Goal: Task Accomplishment & Management: Complete application form

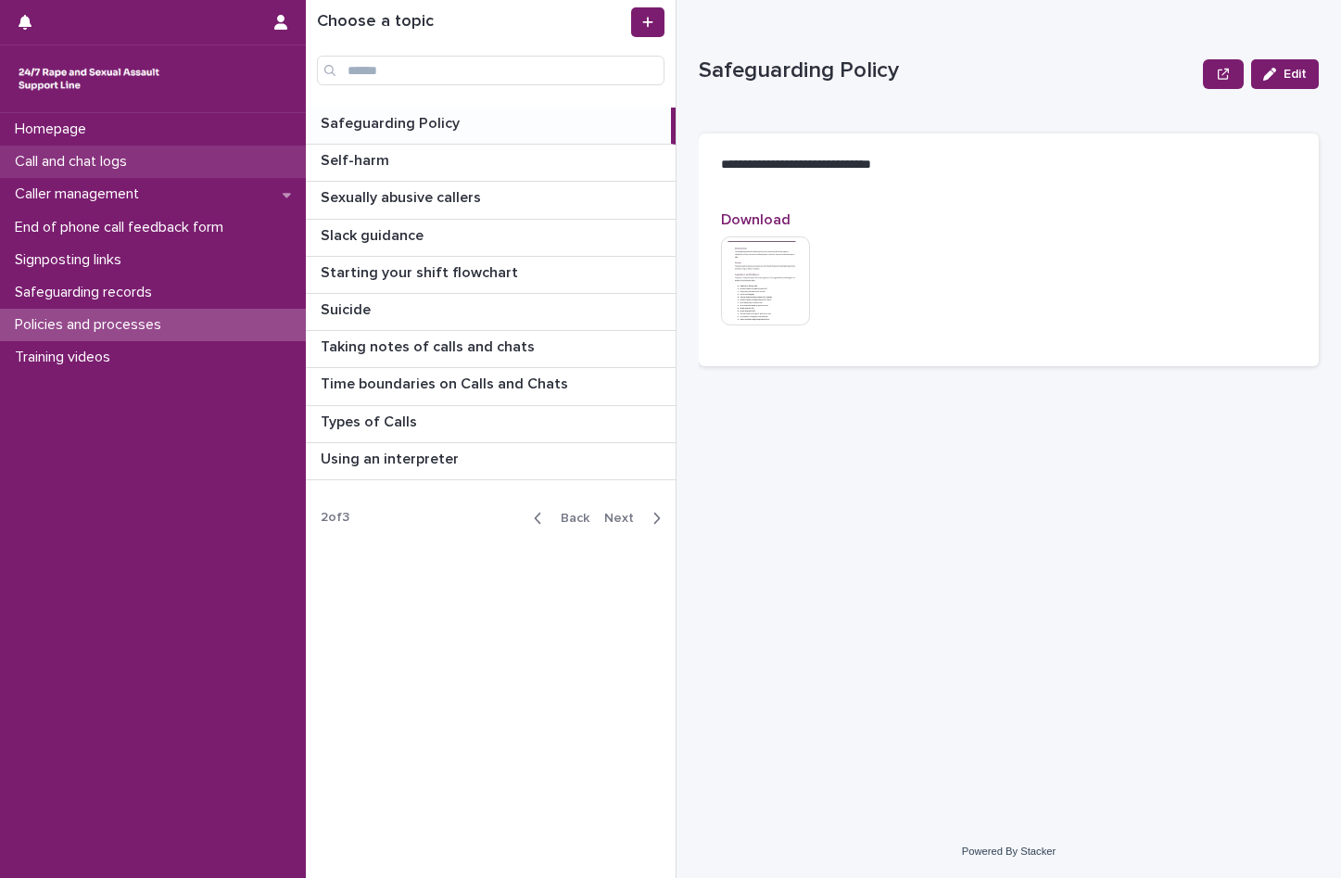
click at [130, 166] on p "Call and chat logs" at bounding box center [74, 162] width 134 height 18
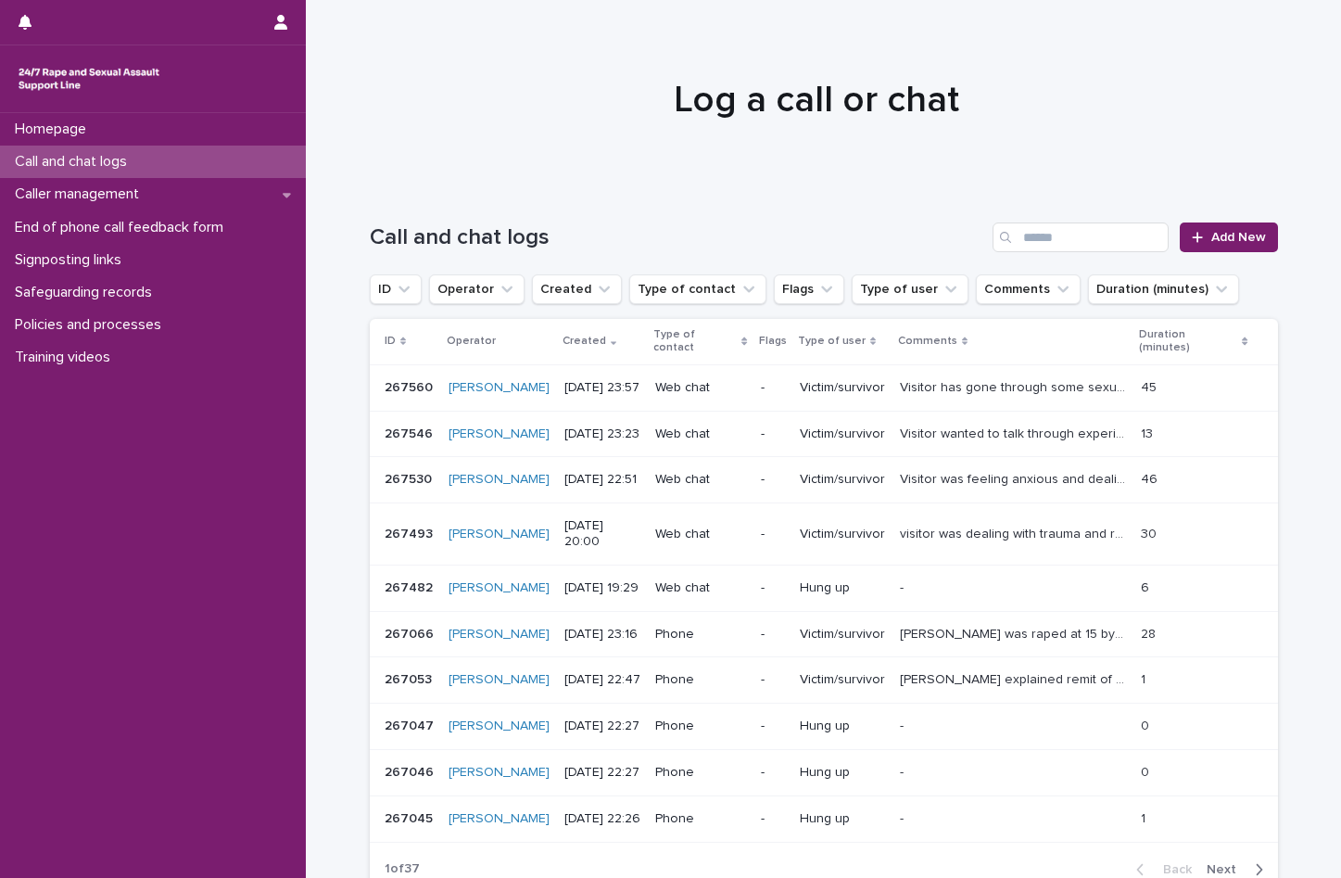
click at [798, 151] on div at bounding box center [816, 91] width 1021 height 185
click at [443, 103] on h1 "Log a call or chat" at bounding box center [816, 100] width 908 height 44
drag, startPoint x: 6, startPoint y: 3, endPoint x: 602, endPoint y: 220, distance: 634.0
click at [602, 220] on div "Call and chat logs Add New" at bounding box center [824, 229] width 908 height 89
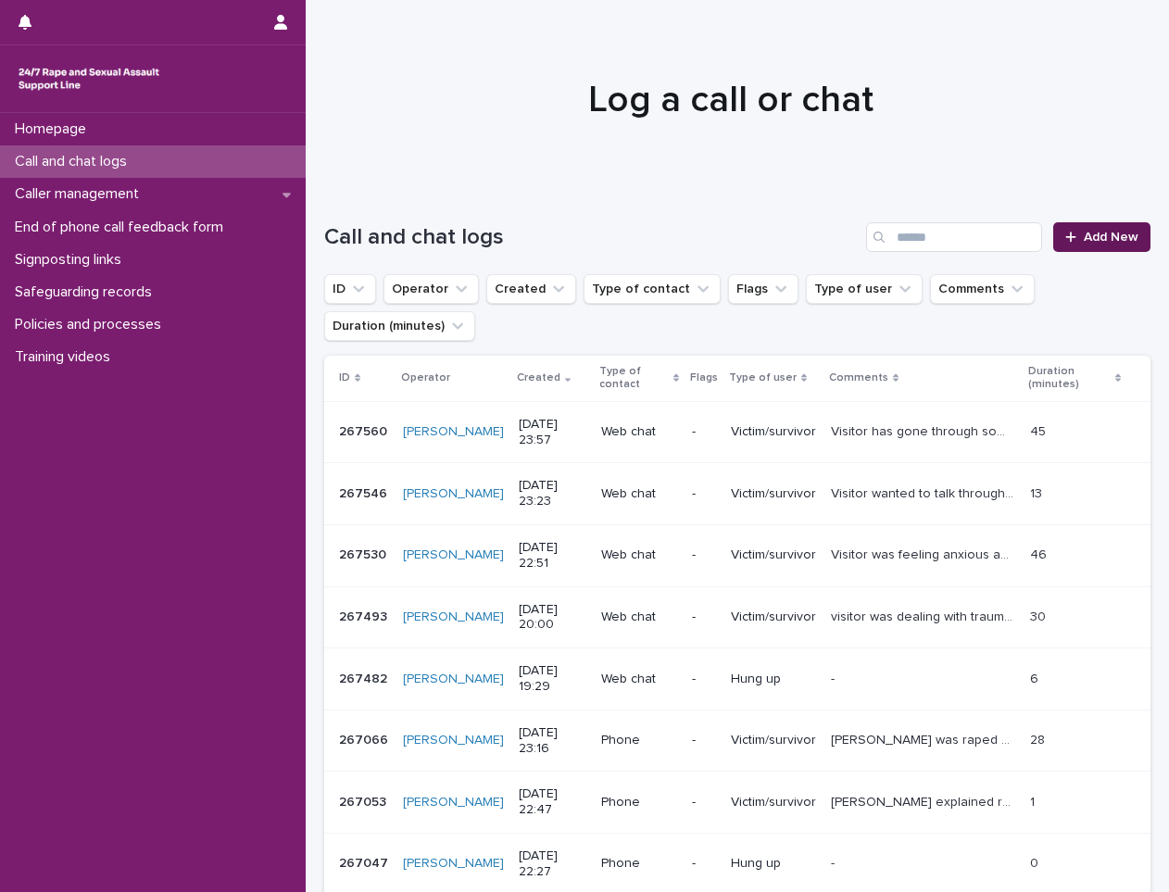
click at [1087, 239] on span "Add New" at bounding box center [1111, 237] width 55 height 13
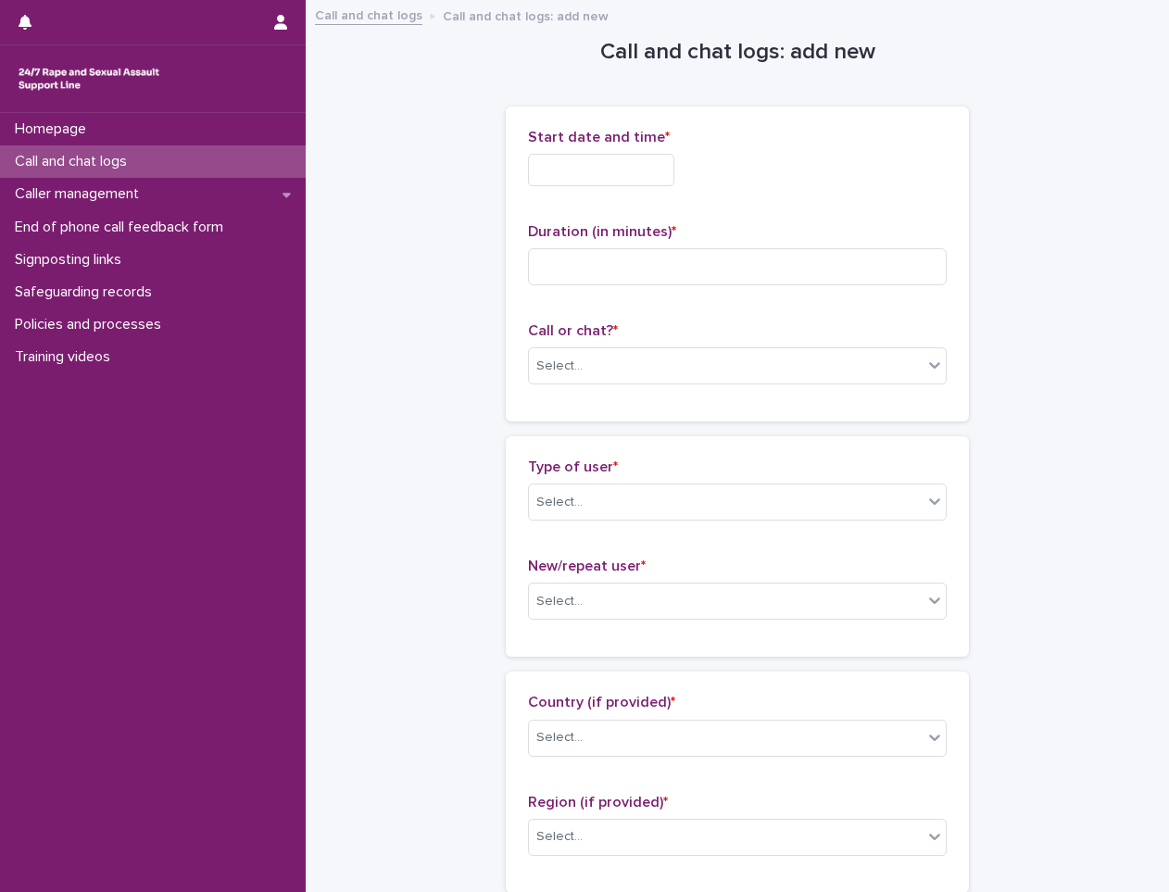
click at [593, 171] on input "text" at bounding box center [601, 170] width 146 height 32
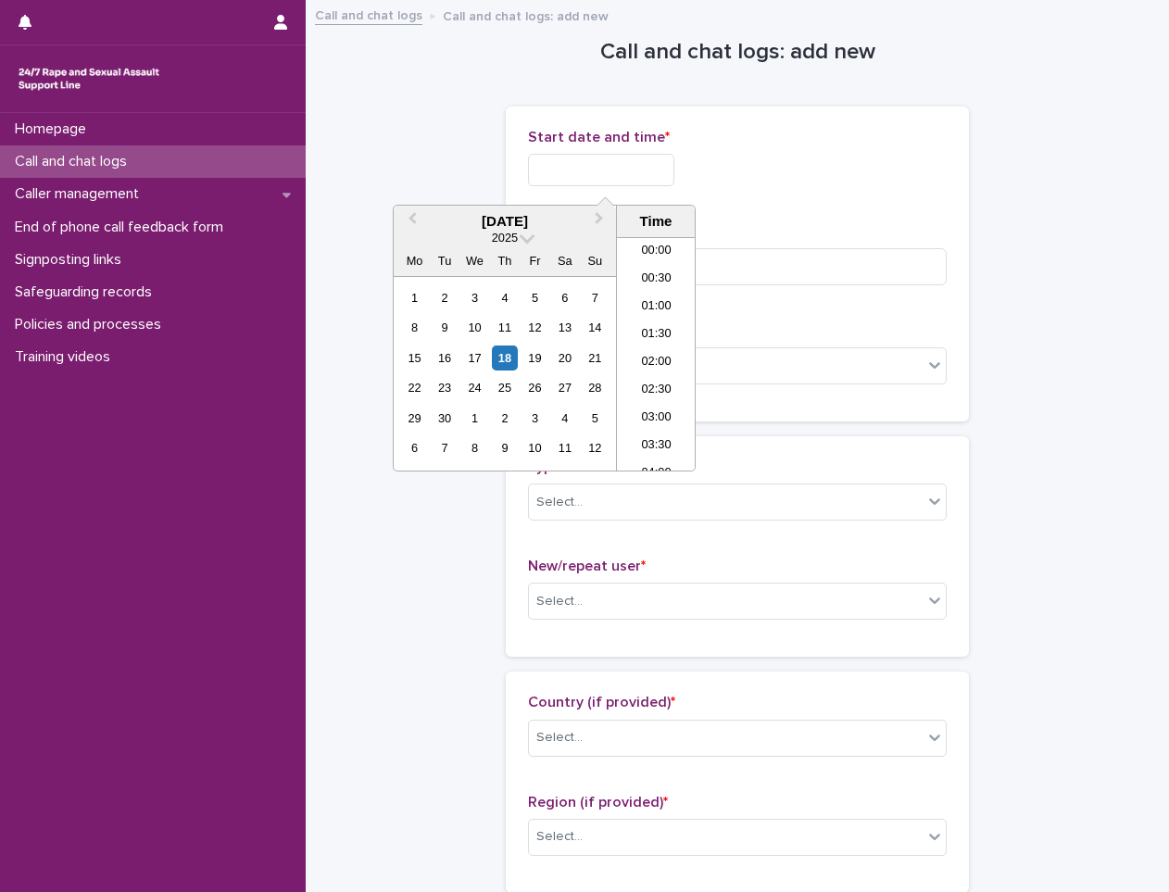
scroll to position [927, 0]
click at [665, 323] on li "18:00" at bounding box center [656, 326] width 79 height 28
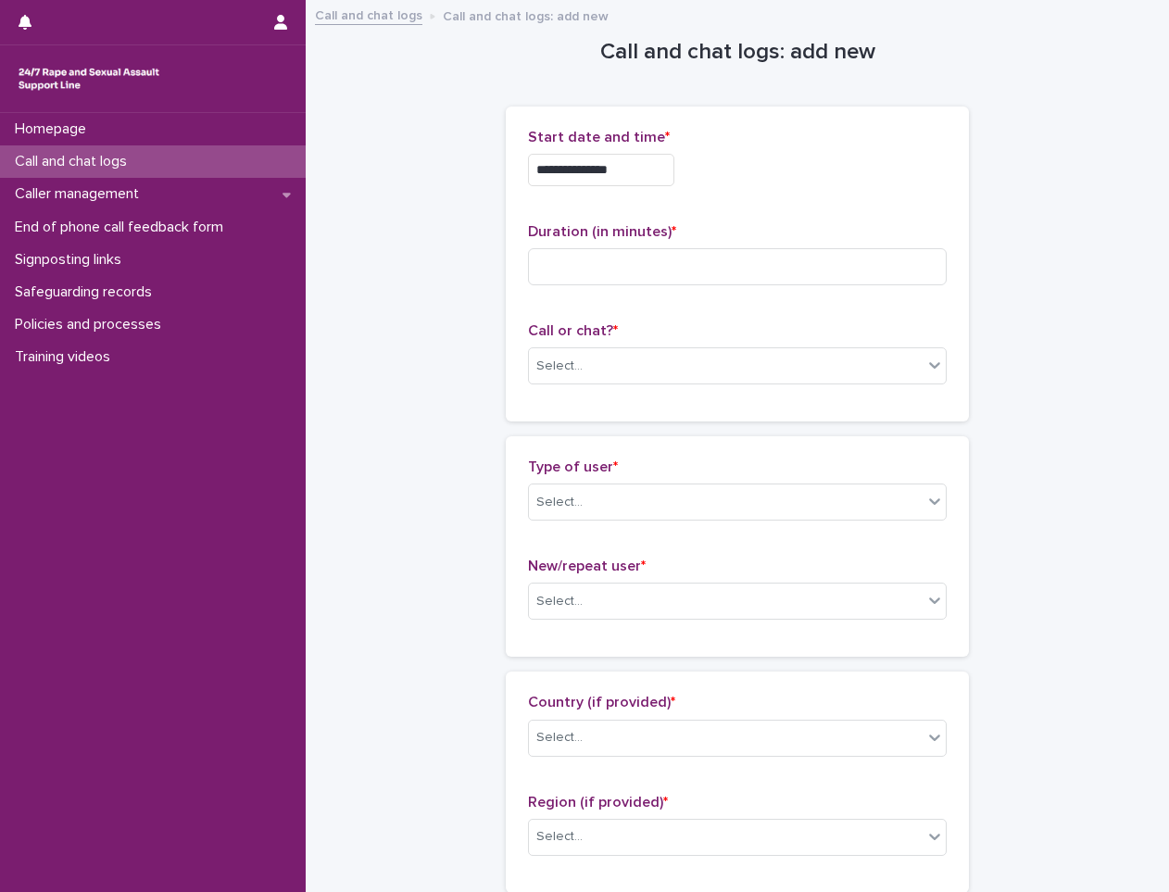
click at [652, 185] on input "**********" at bounding box center [601, 170] width 146 height 32
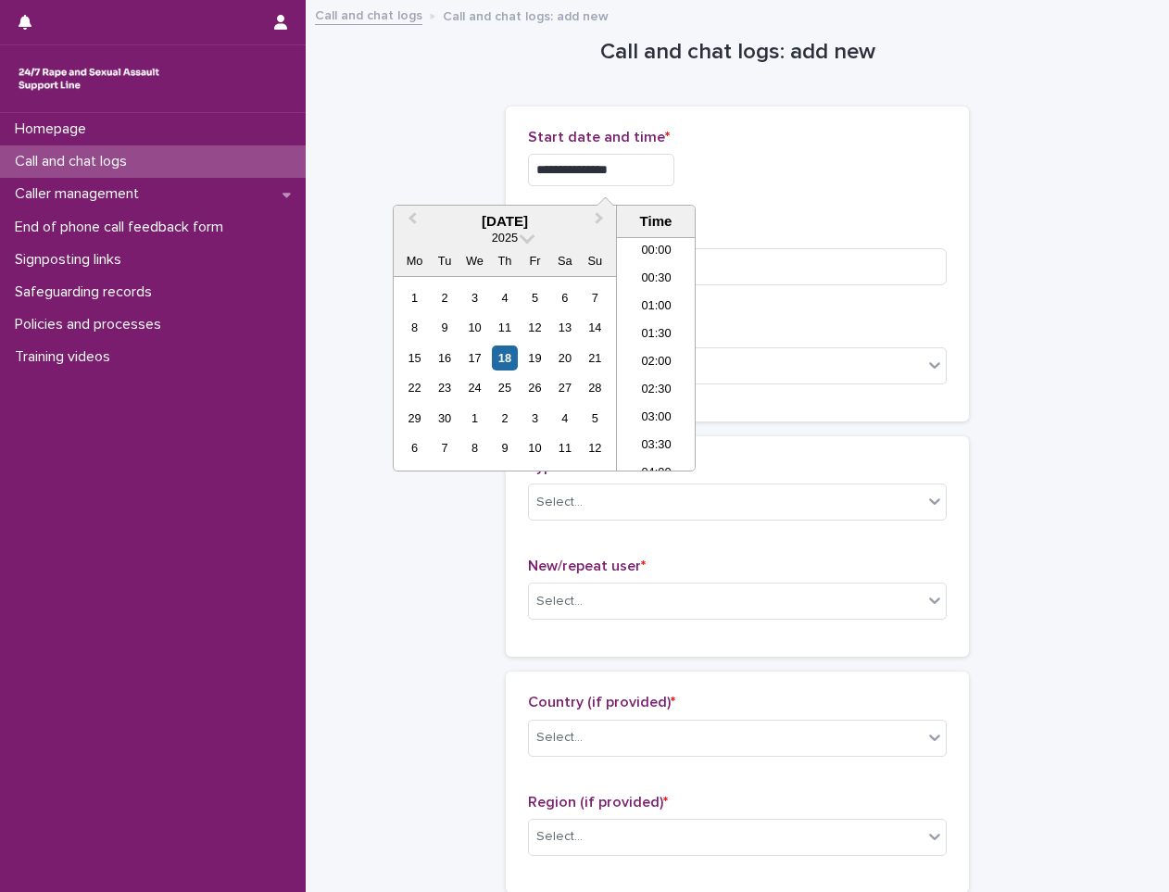
scroll to position [899, 0]
click at [818, 211] on div "**********" at bounding box center [737, 264] width 419 height 271
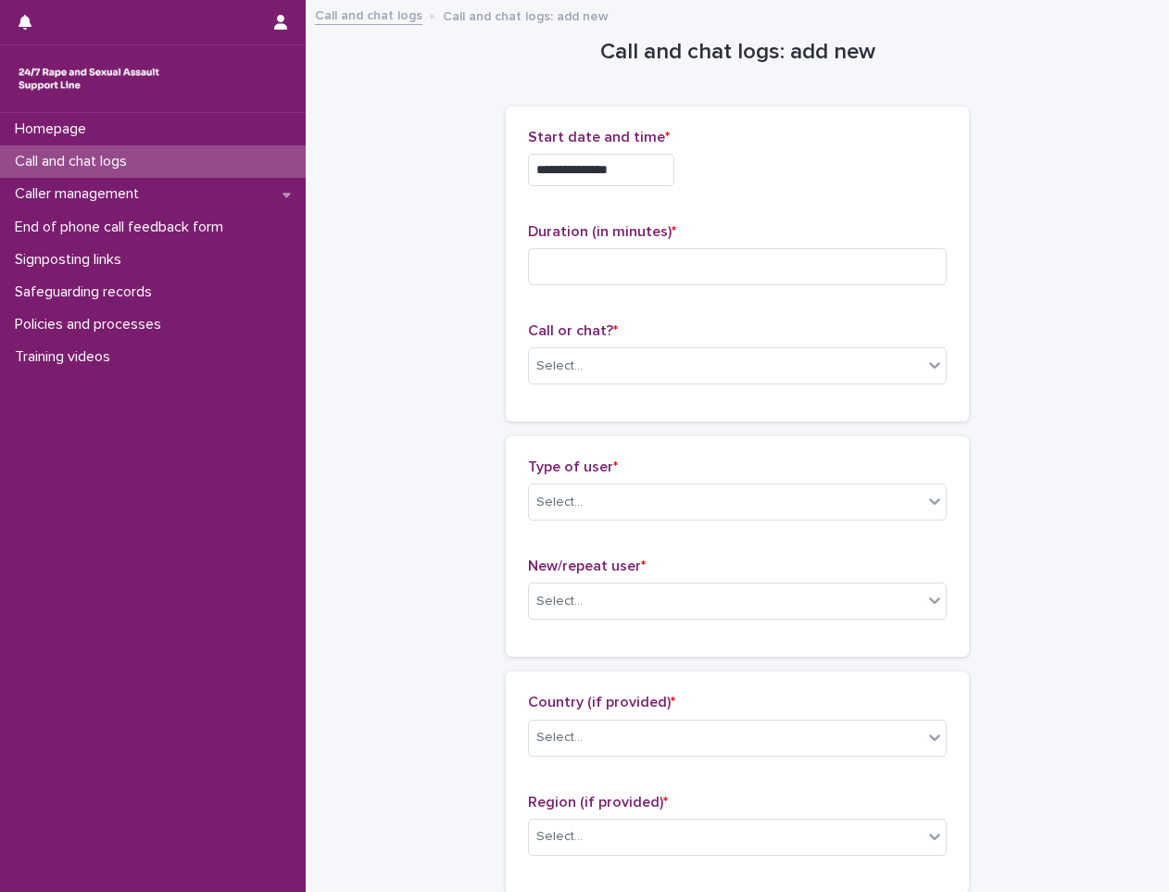
click at [731, 346] on div "Call or chat? * Select..." at bounding box center [737, 360] width 419 height 77
click at [713, 388] on div "Call or chat? * Select..." at bounding box center [737, 360] width 419 height 77
click at [685, 355] on div "Select..." at bounding box center [726, 366] width 394 height 31
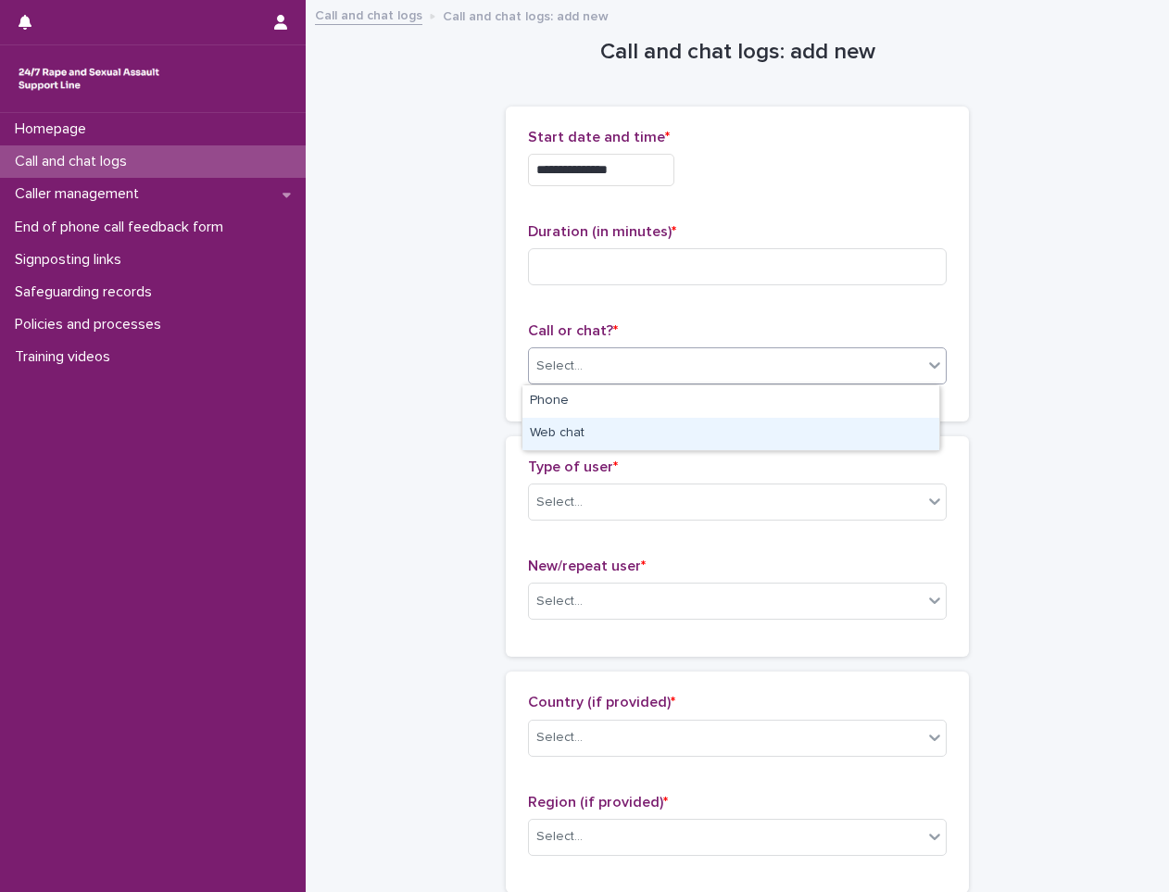
click at [597, 425] on div "Web chat" at bounding box center [731, 434] width 417 height 32
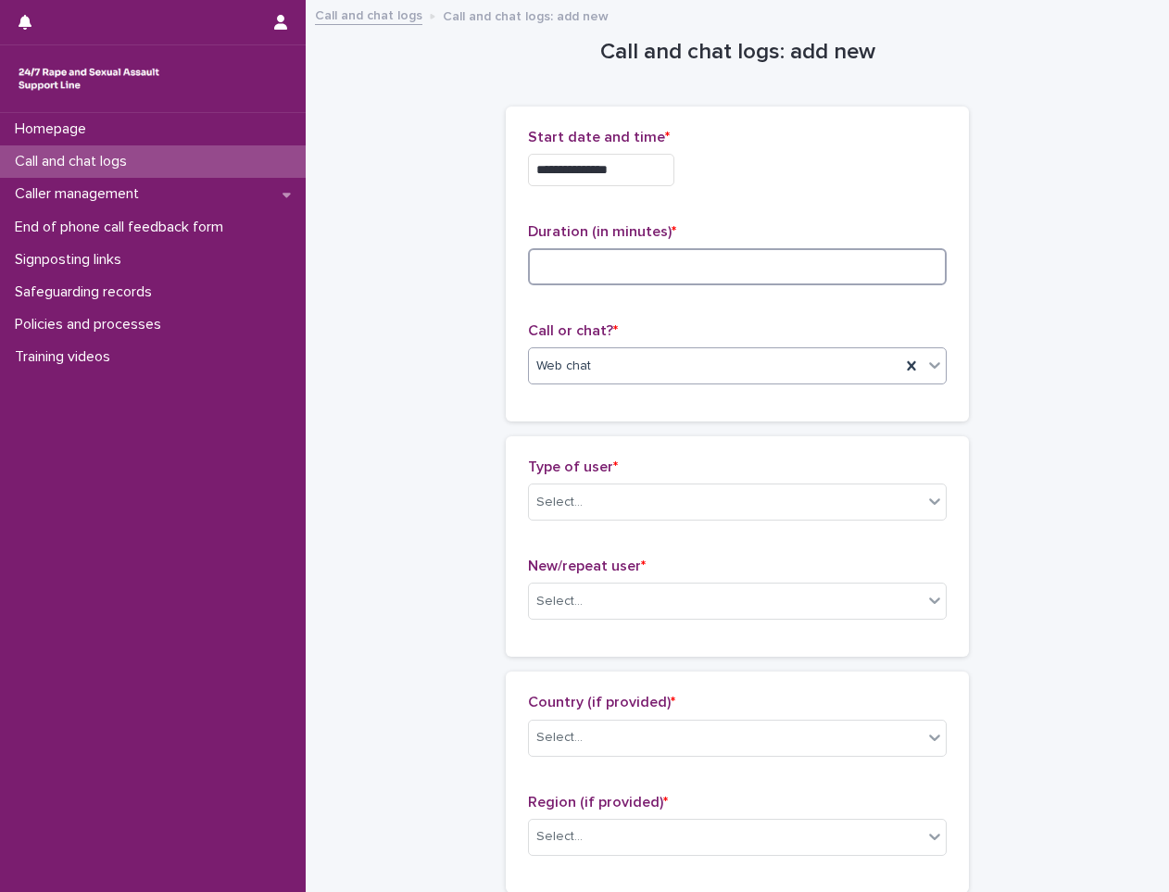
click at [599, 277] on input at bounding box center [737, 266] width 419 height 37
click at [582, 523] on div "Type of user * Select..." at bounding box center [737, 497] width 419 height 77
click at [595, 499] on div "Select..." at bounding box center [726, 502] width 394 height 31
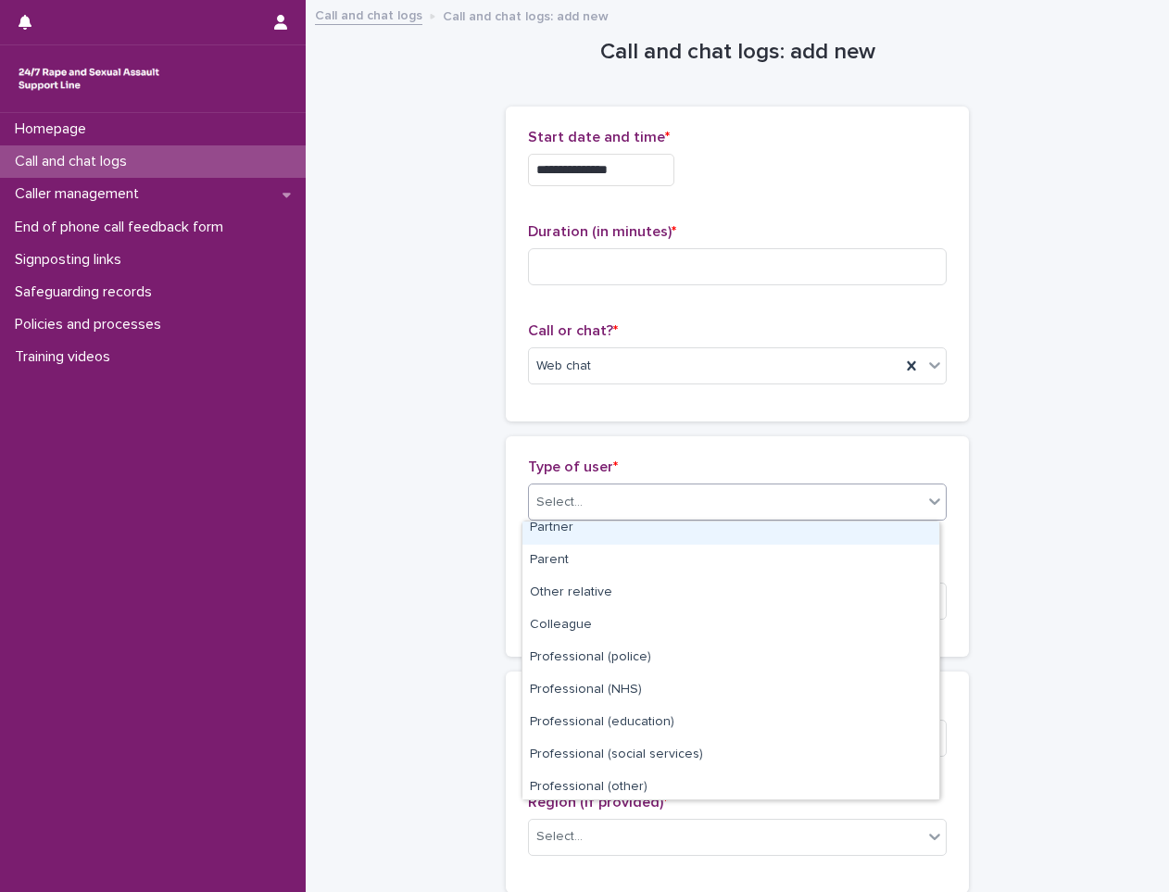
scroll to position [208, 0]
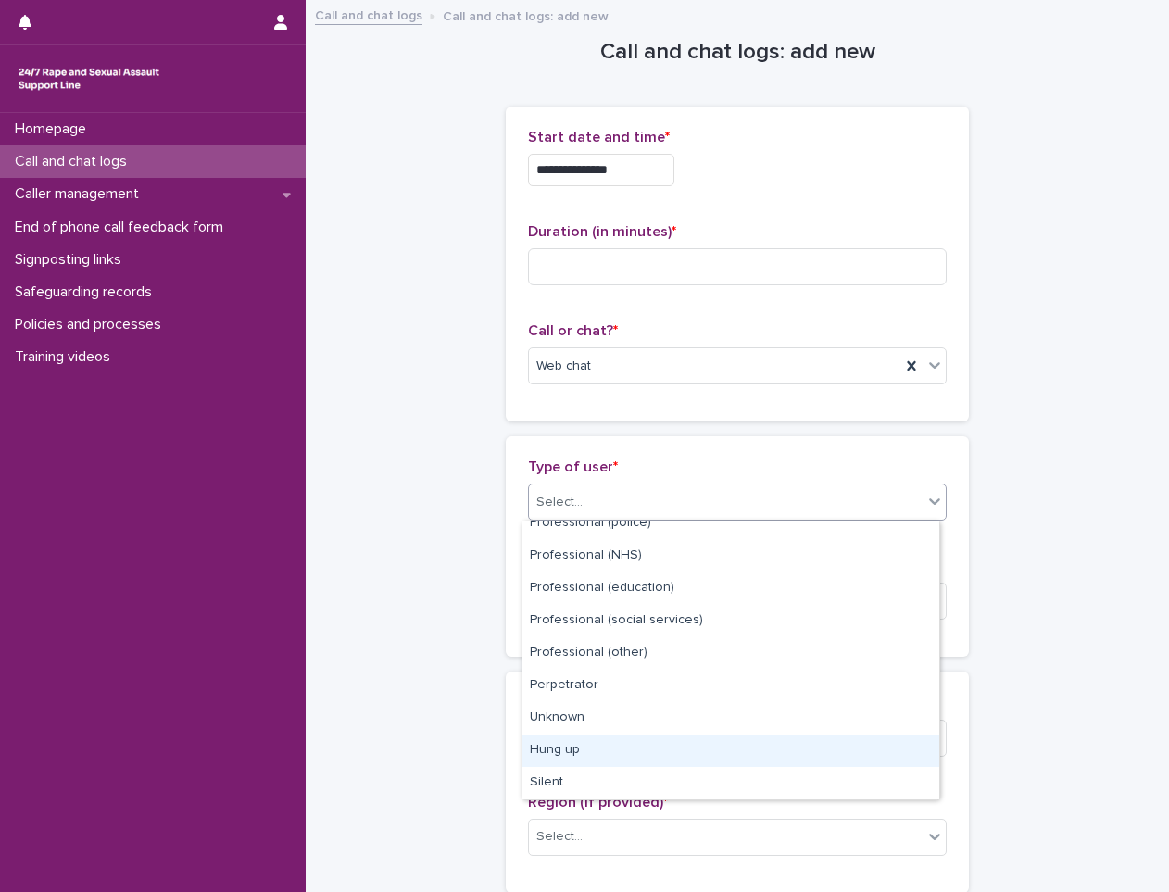
click at [623, 760] on div "Hung up" at bounding box center [731, 751] width 417 height 32
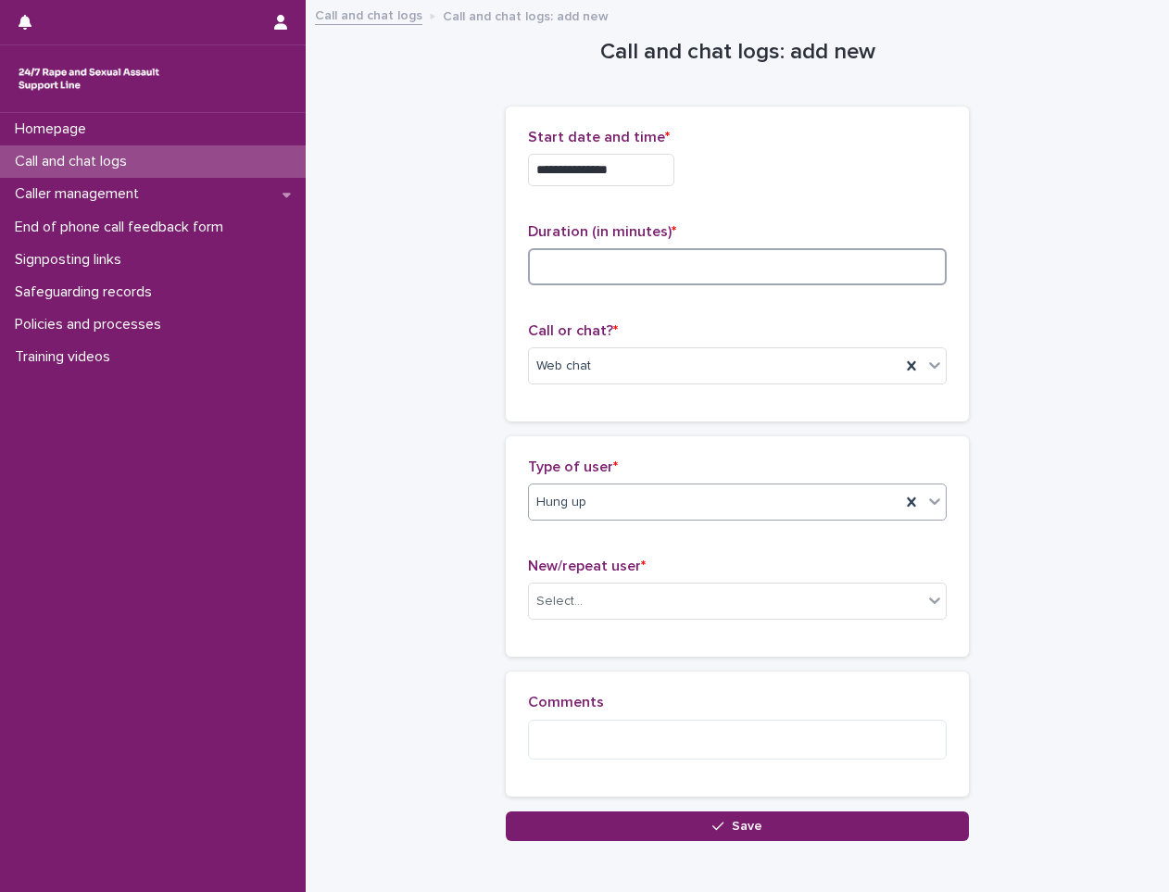
click at [575, 264] on input at bounding box center [737, 266] width 419 height 37
click at [653, 175] on input "**********" at bounding box center [601, 170] width 146 height 32
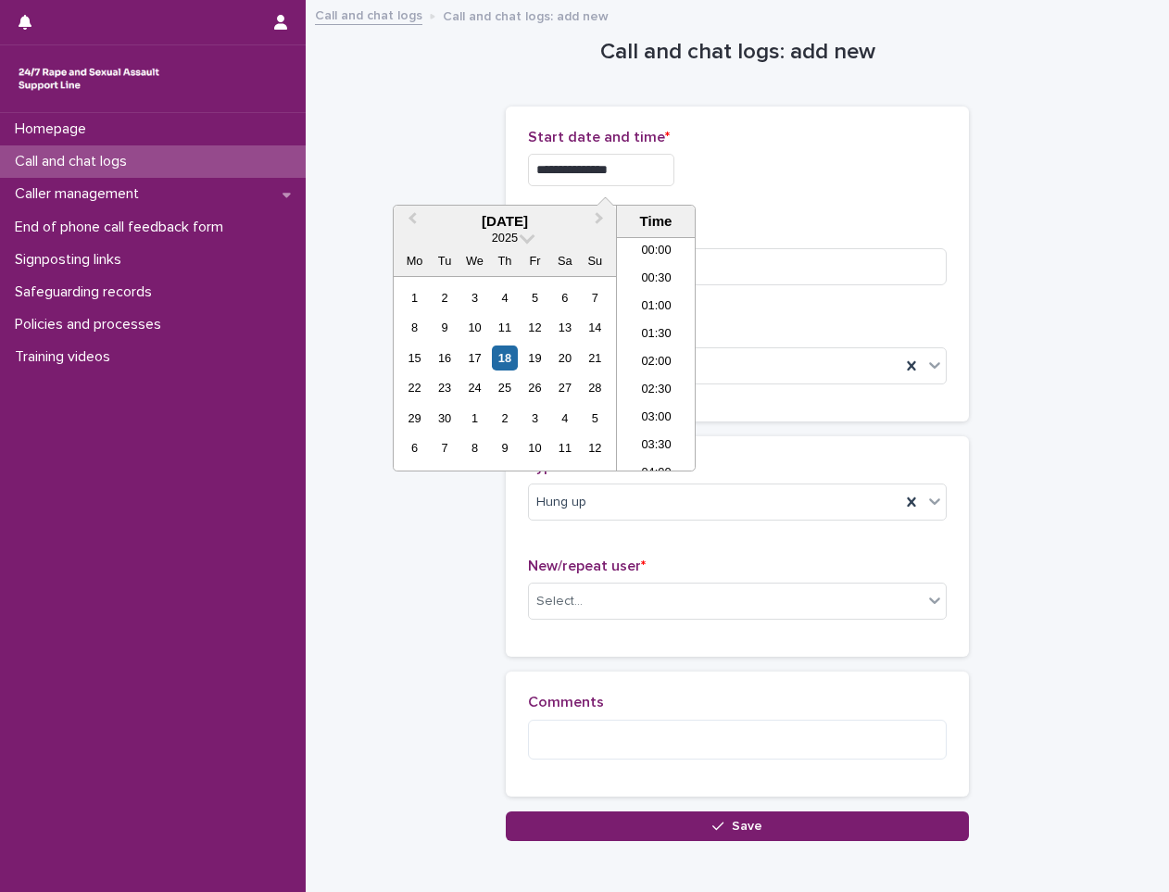
scroll to position [927, 0]
type input "**********"
click at [723, 167] on div "**********" at bounding box center [737, 170] width 419 height 32
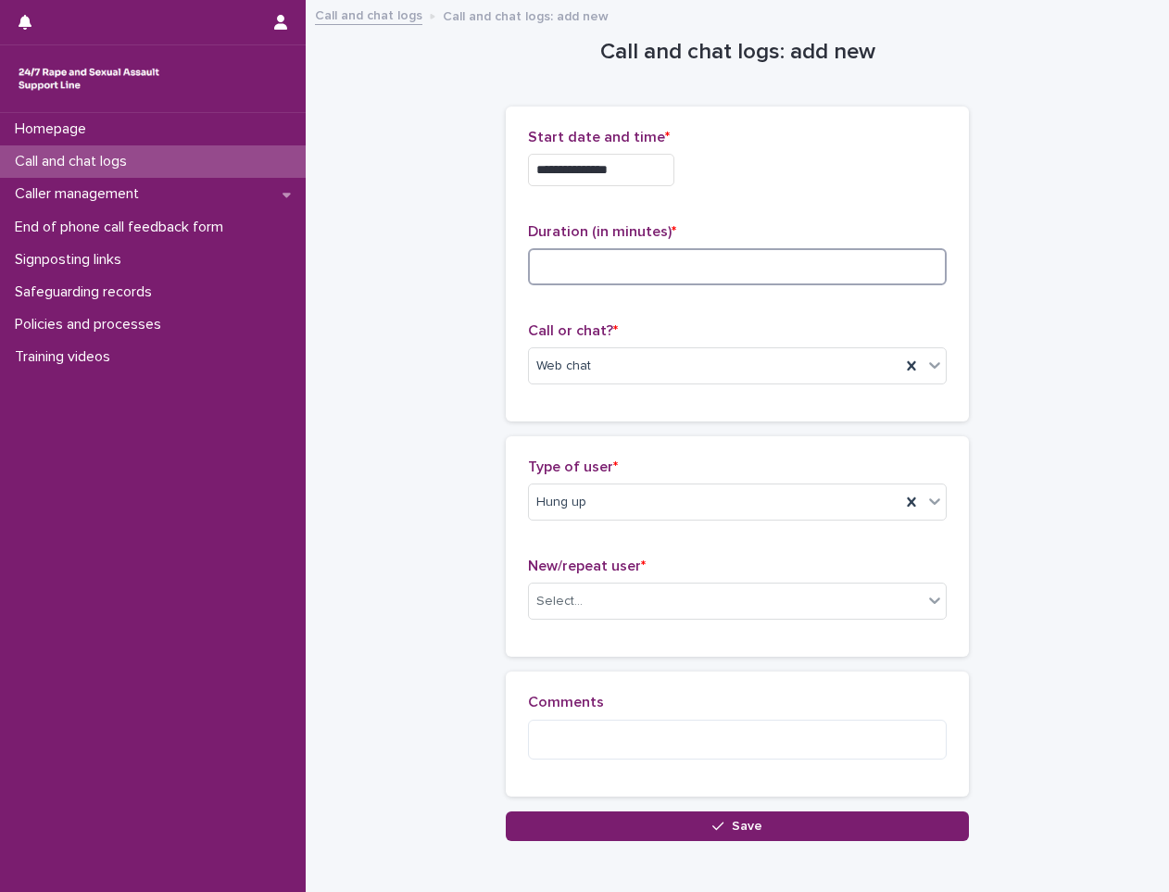
click at [668, 255] on input at bounding box center [737, 266] width 419 height 37
type input "*"
click at [654, 580] on div "New/repeat user * Select..." at bounding box center [737, 596] width 419 height 77
click at [641, 609] on div "Select..." at bounding box center [726, 602] width 394 height 31
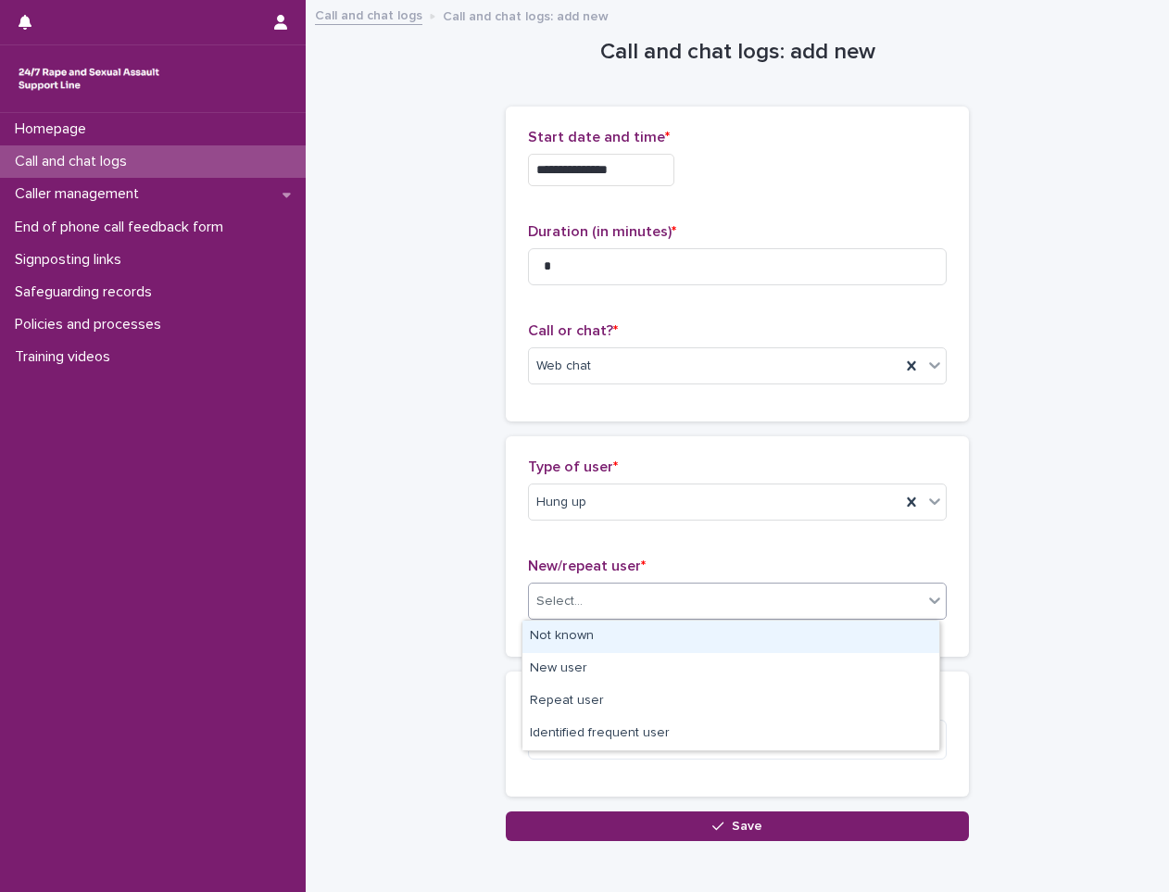
click at [618, 640] on div "Not known" at bounding box center [731, 637] width 417 height 32
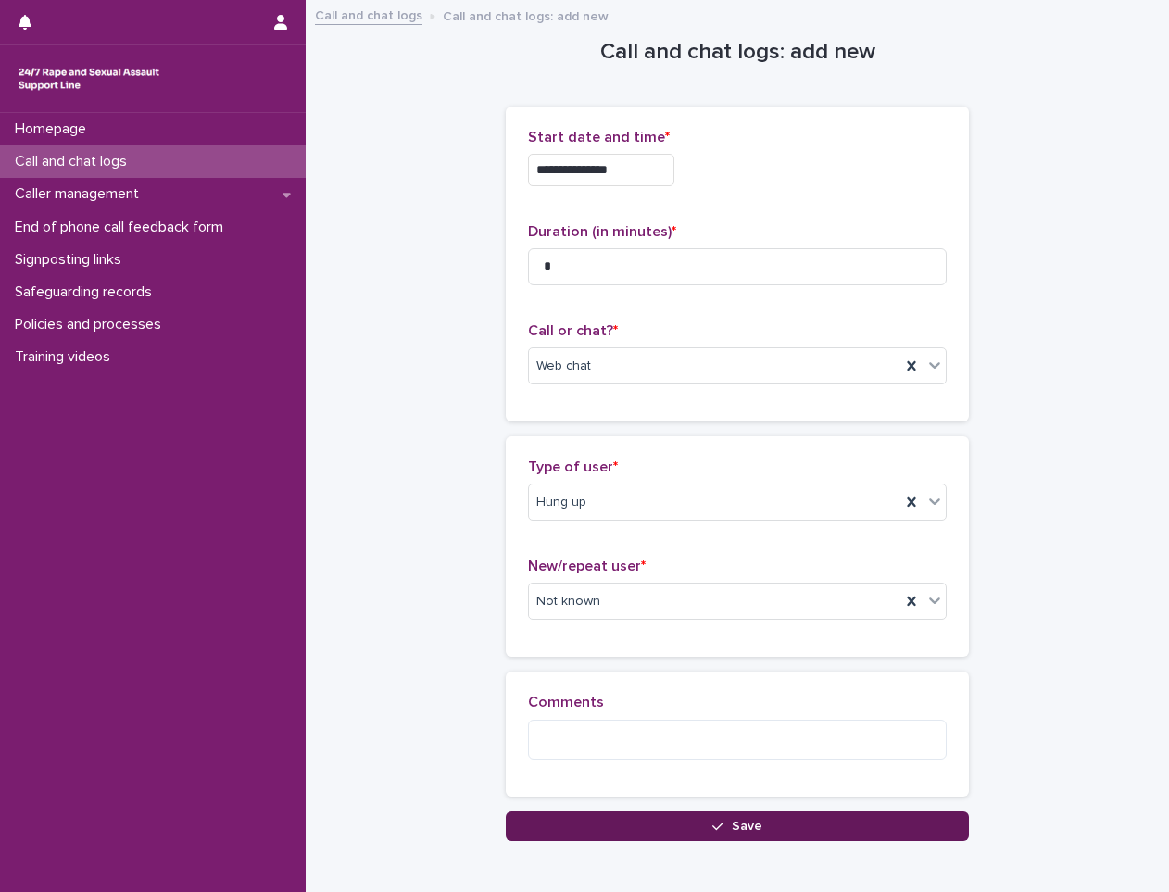
click at [614, 829] on button "Save" at bounding box center [737, 827] width 463 height 30
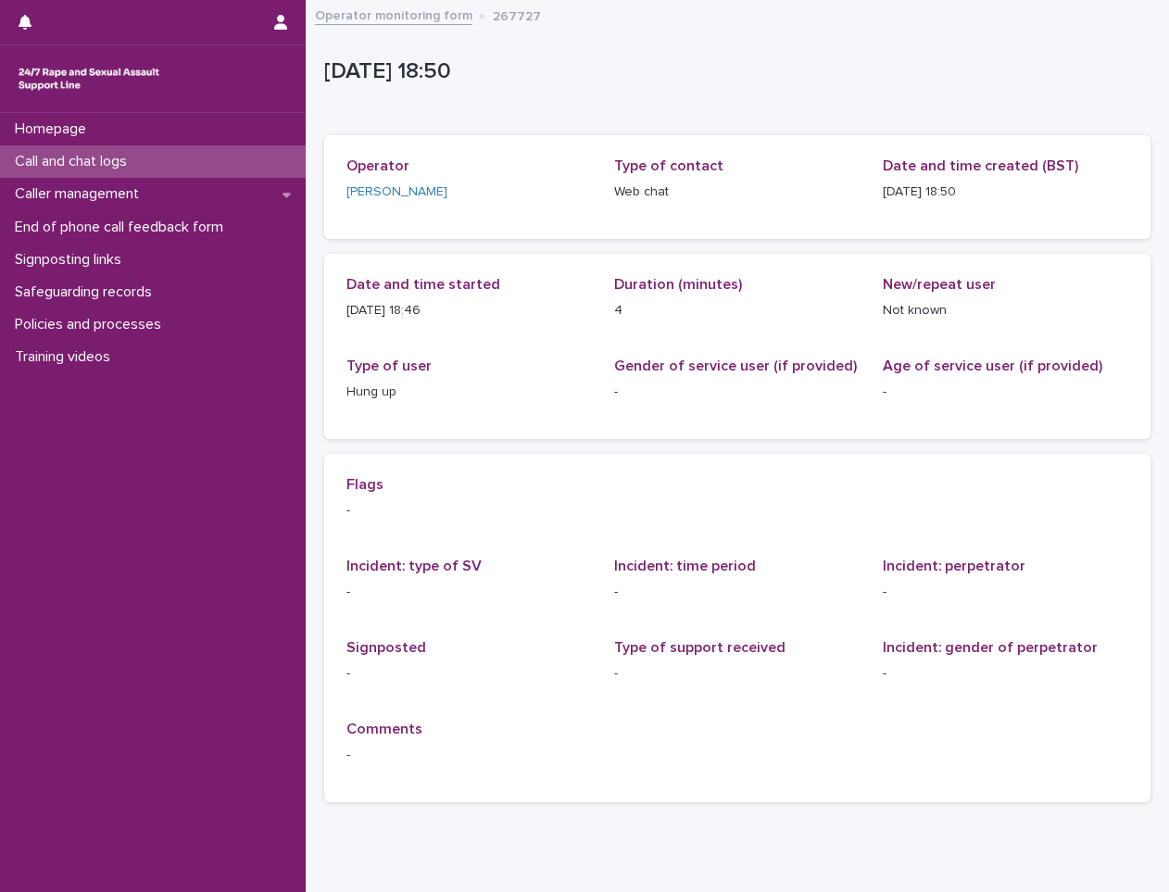
click at [242, 164] on div "Call and chat logs" at bounding box center [153, 161] width 306 height 32
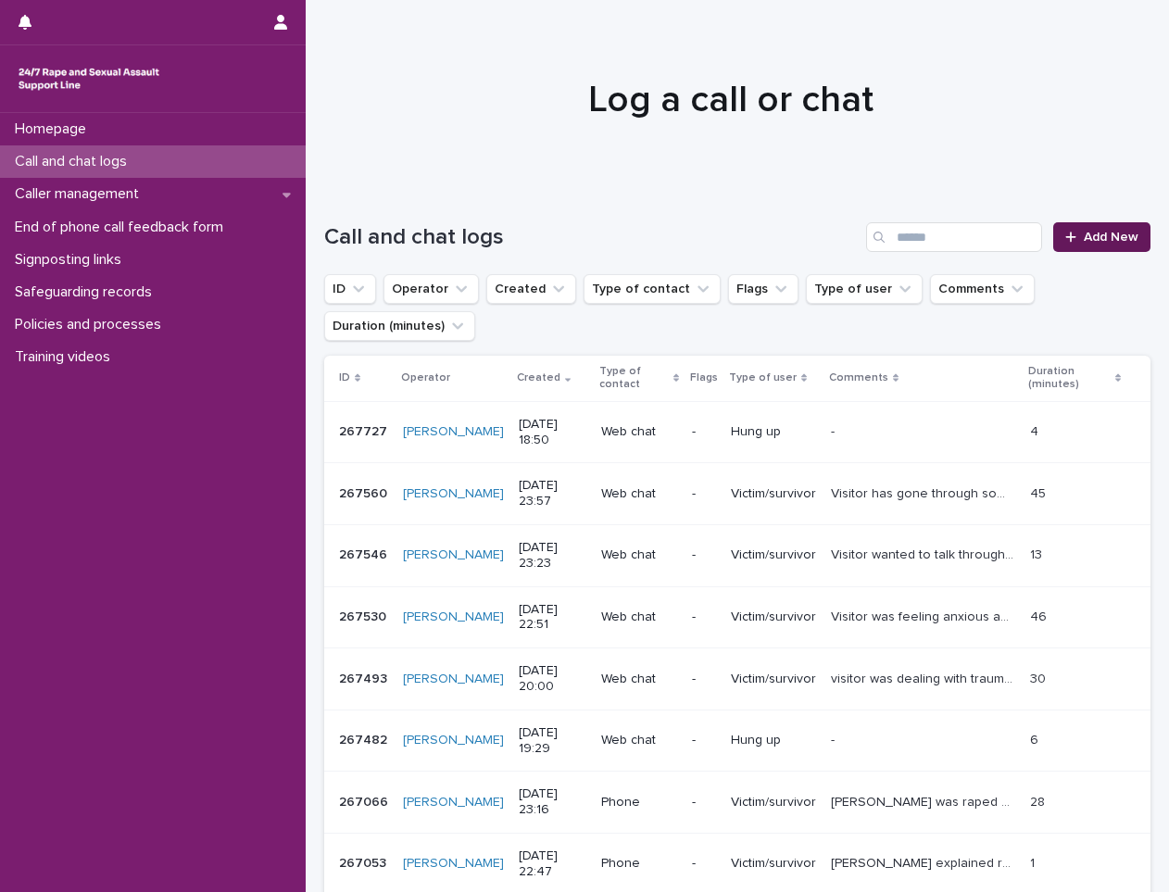
click at [1115, 245] on link "Add New" at bounding box center [1102, 237] width 97 height 30
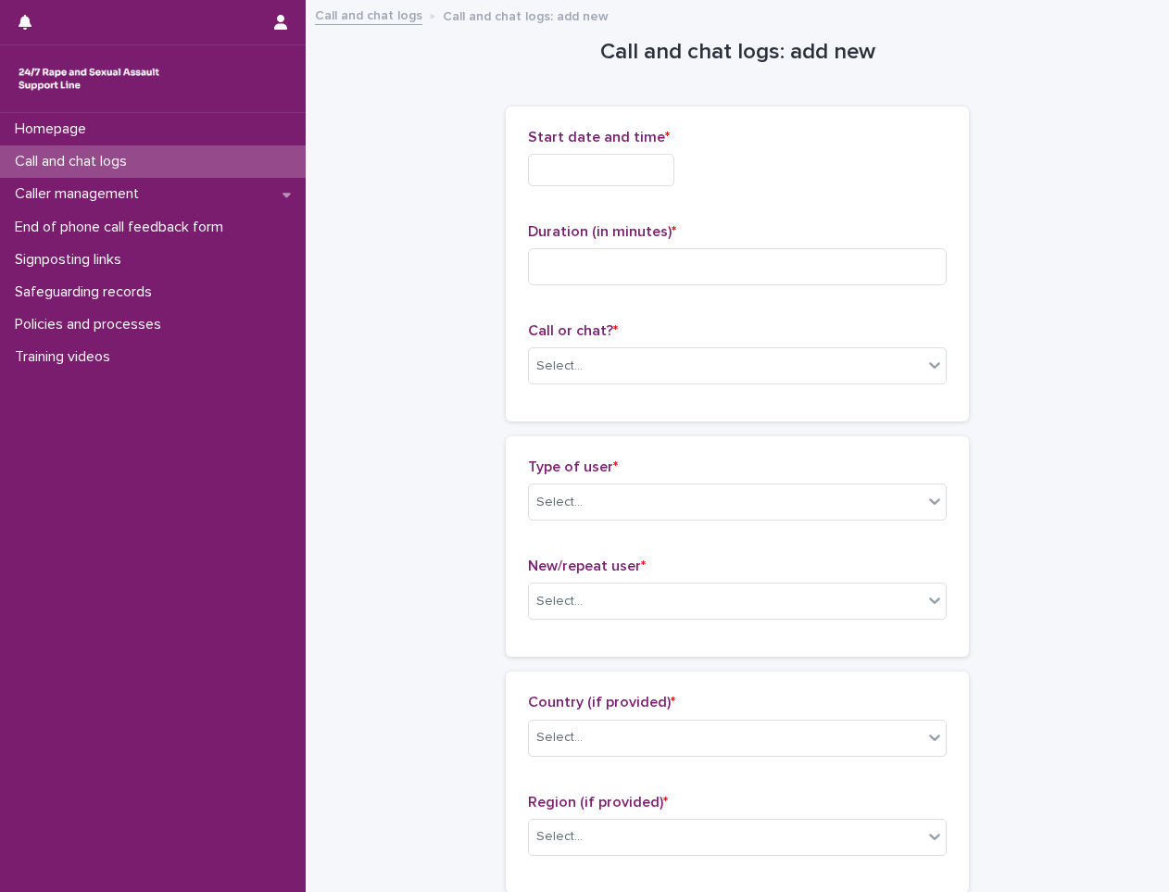
click at [656, 169] on input "text" at bounding box center [601, 170] width 146 height 32
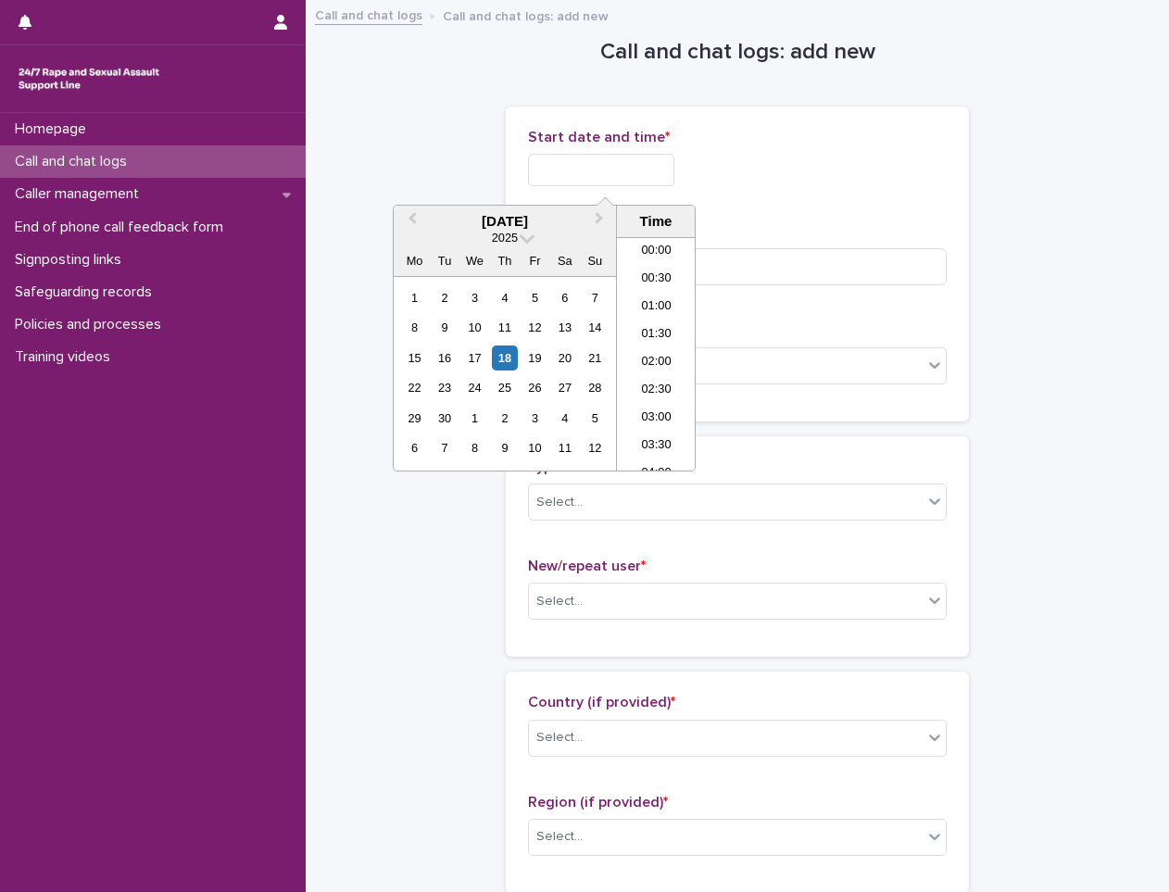
scroll to position [954, 0]
click at [655, 348] on li "19:00" at bounding box center [656, 354] width 79 height 28
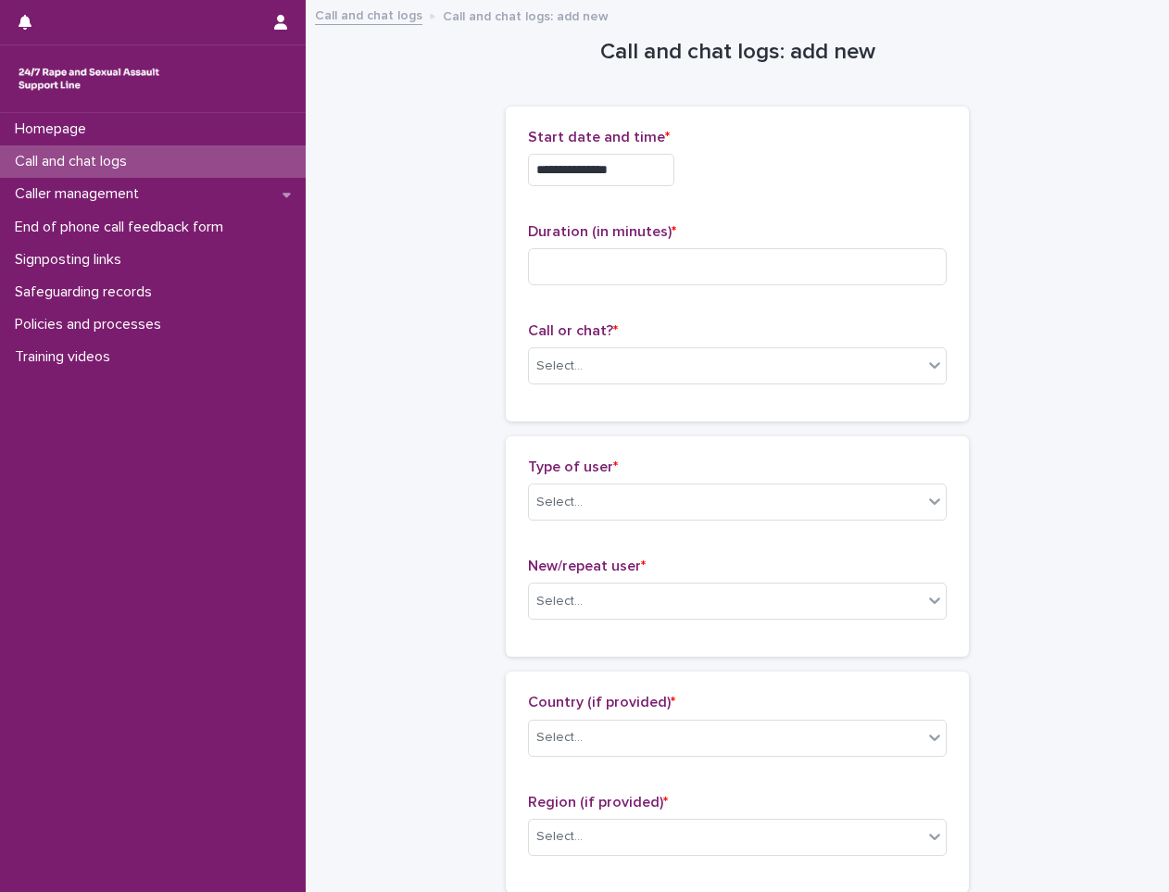
click at [652, 176] on input "**********" at bounding box center [601, 170] width 146 height 32
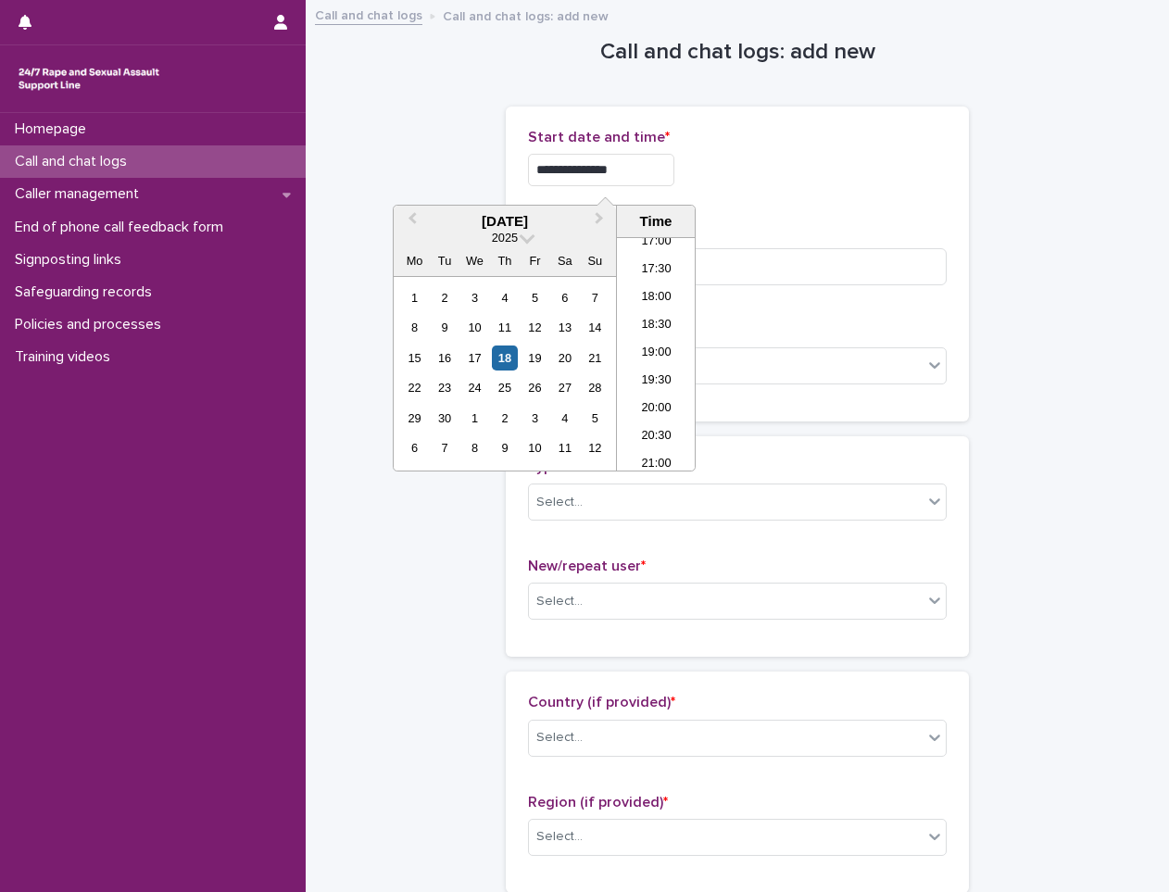
type input "**********"
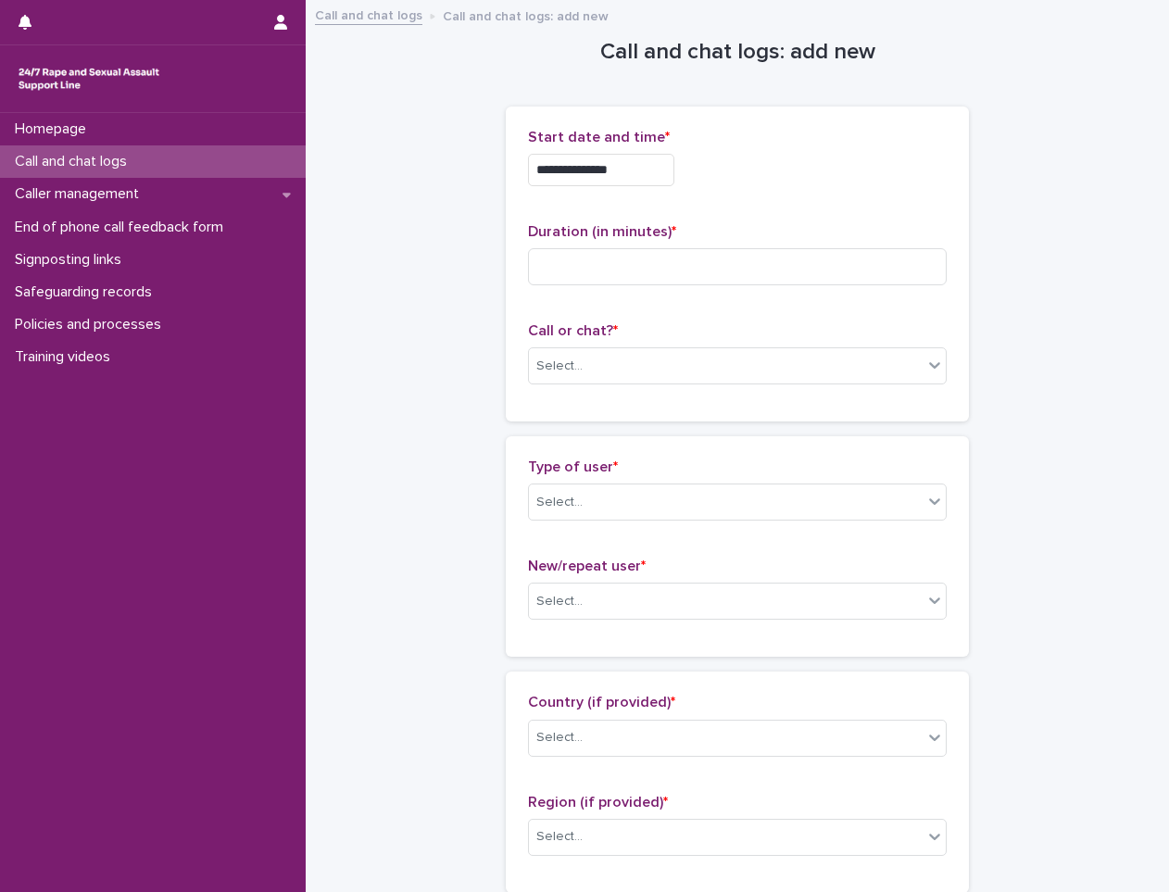
click at [847, 159] on div "**********" at bounding box center [737, 170] width 419 height 32
click at [578, 264] on input at bounding box center [737, 266] width 419 height 37
type input "*"
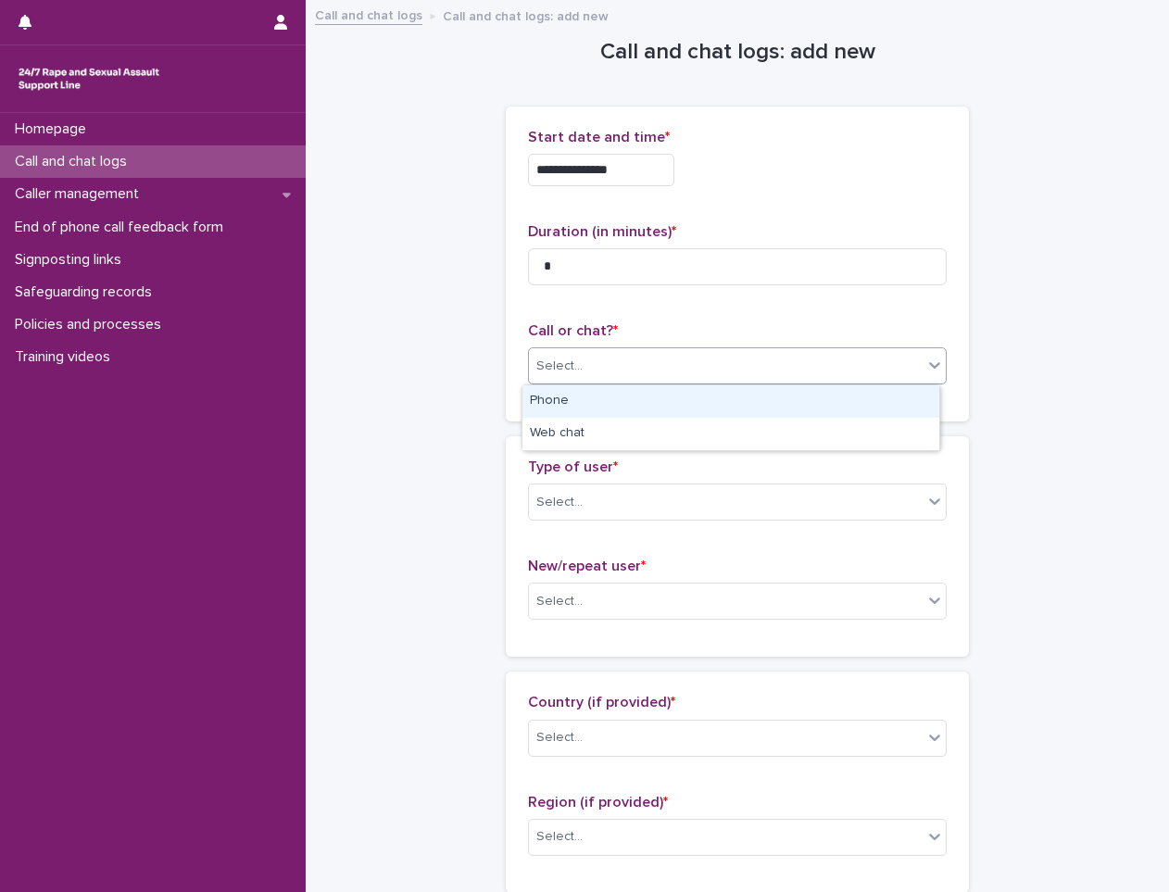
click at [691, 348] on div "Select..." at bounding box center [737, 365] width 419 height 37
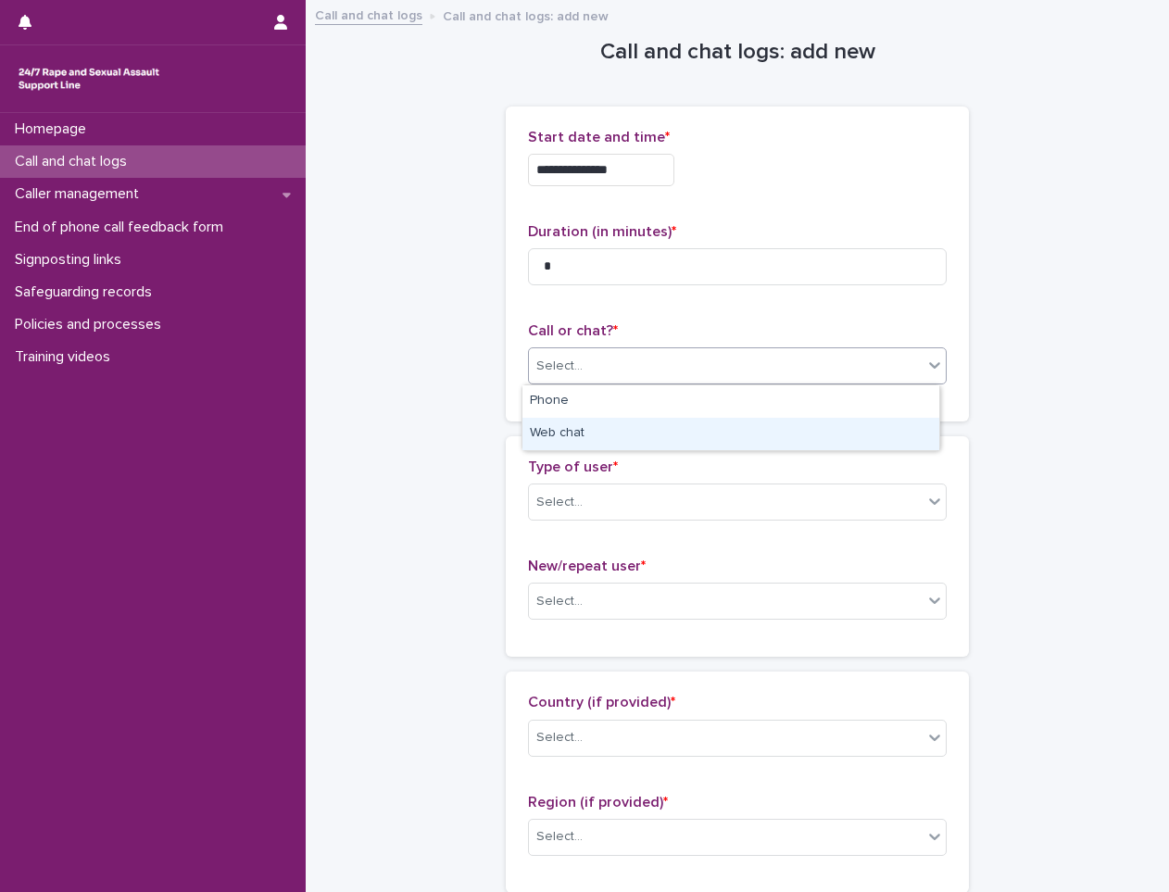
click at [625, 447] on div "Web chat" at bounding box center [731, 434] width 417 height 32
click at [612, 499] on div "Select..." at bounding box center [726, 502] width 394 height 31
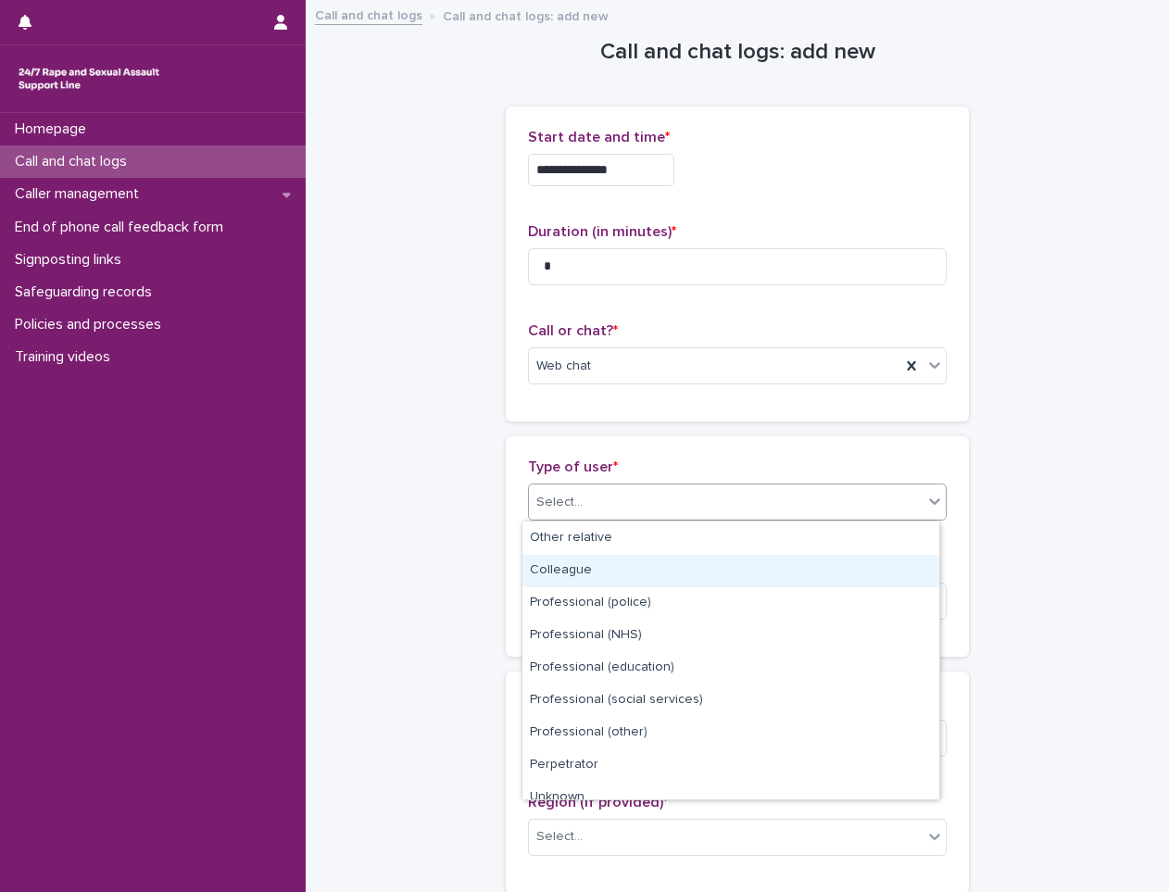
scroll to position [208, 0]
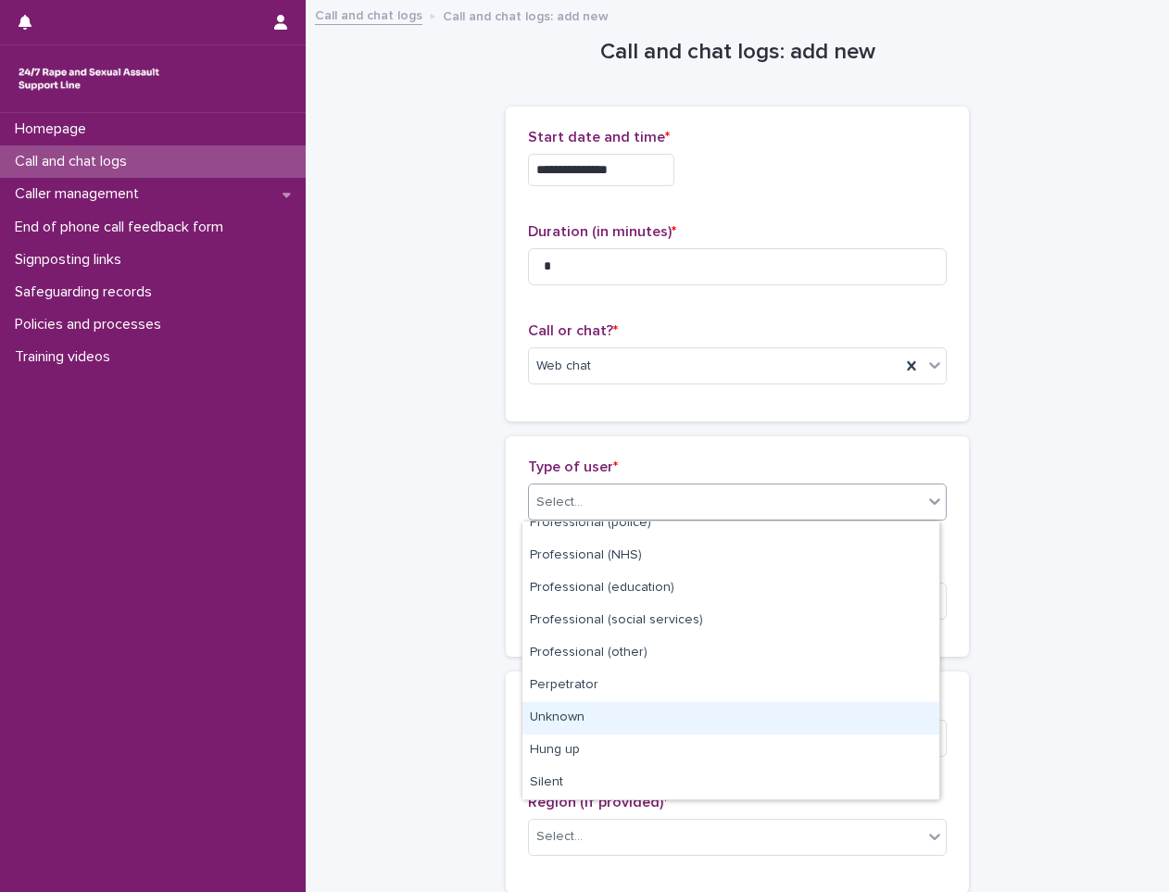
click at [646, 717] on div "Unknown" at bounding box center [731, 718] width 417 height 32
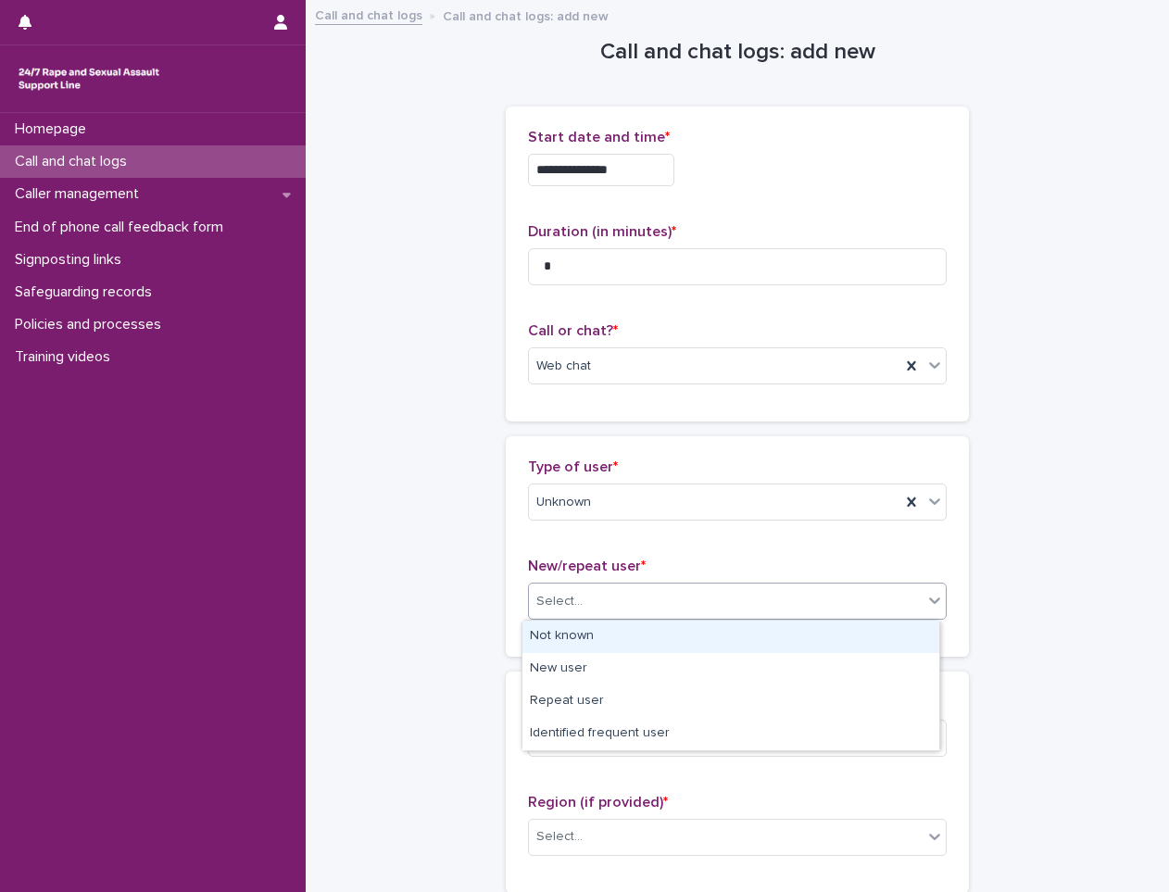
click at [632, 593] on div "Select..." at bounding box center [726, 602] width 394 height 31
click at [594, 643] on div "Not known" at bounding box center [731, 637] width 417 height 32
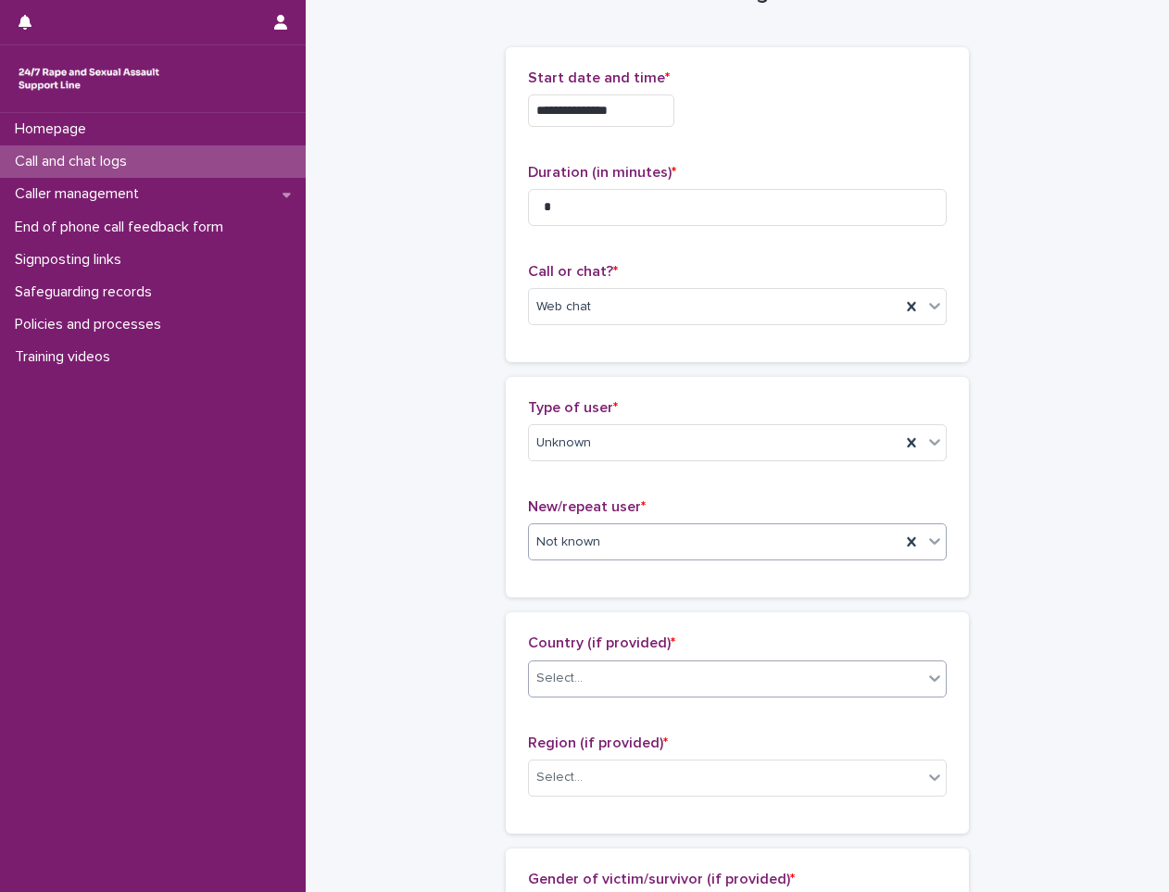
scroll to position [93, 0]
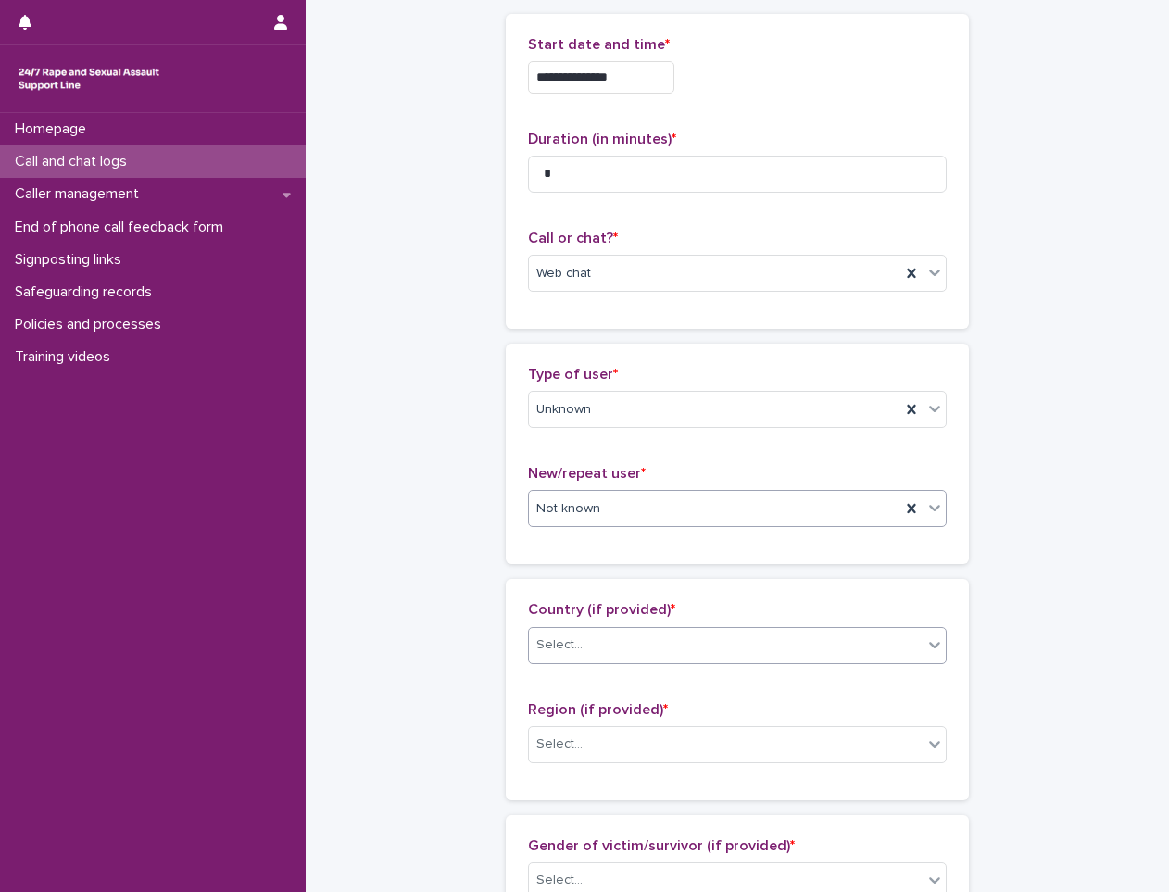
click at [620, 636] on div "Select..." at bounding box center [726, 645] width 394 height 31
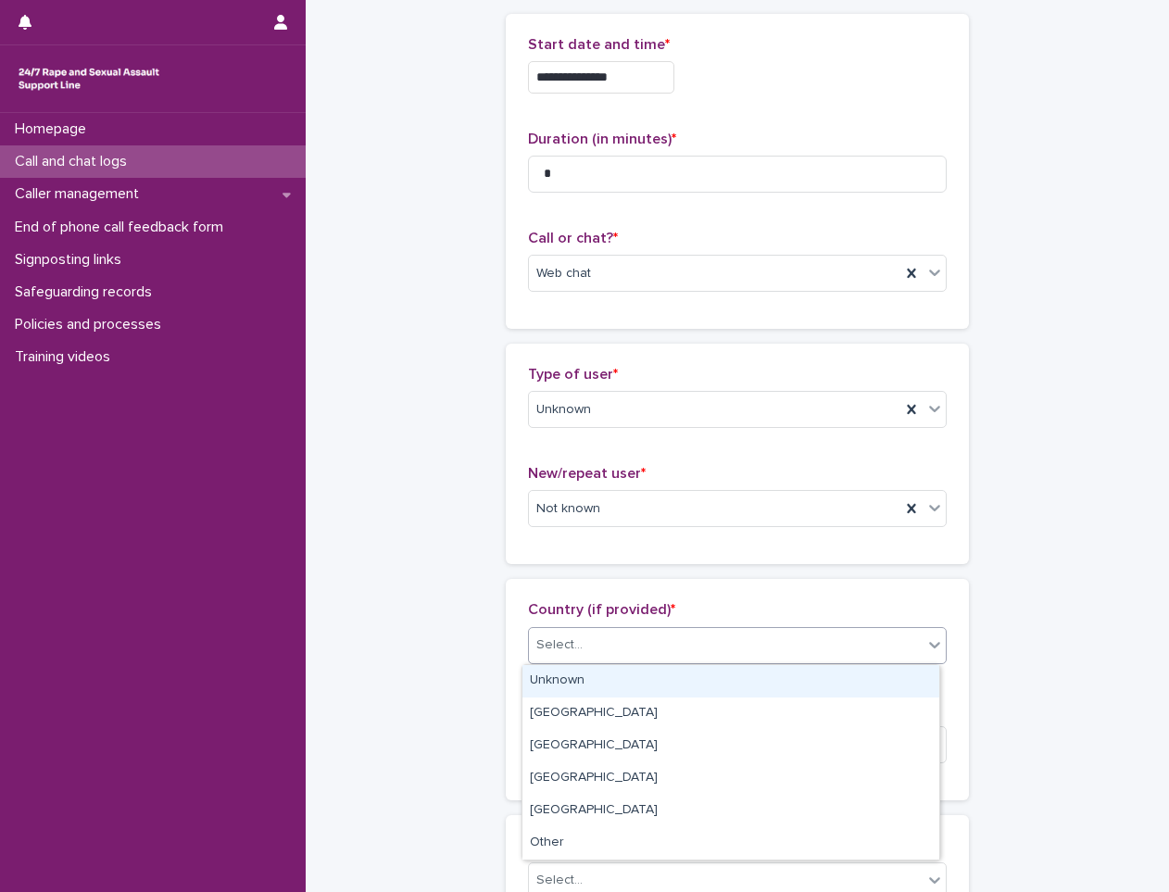
click at [587, 686] on div "Unknown" at bounding box center [731, 681] width 417 height 32
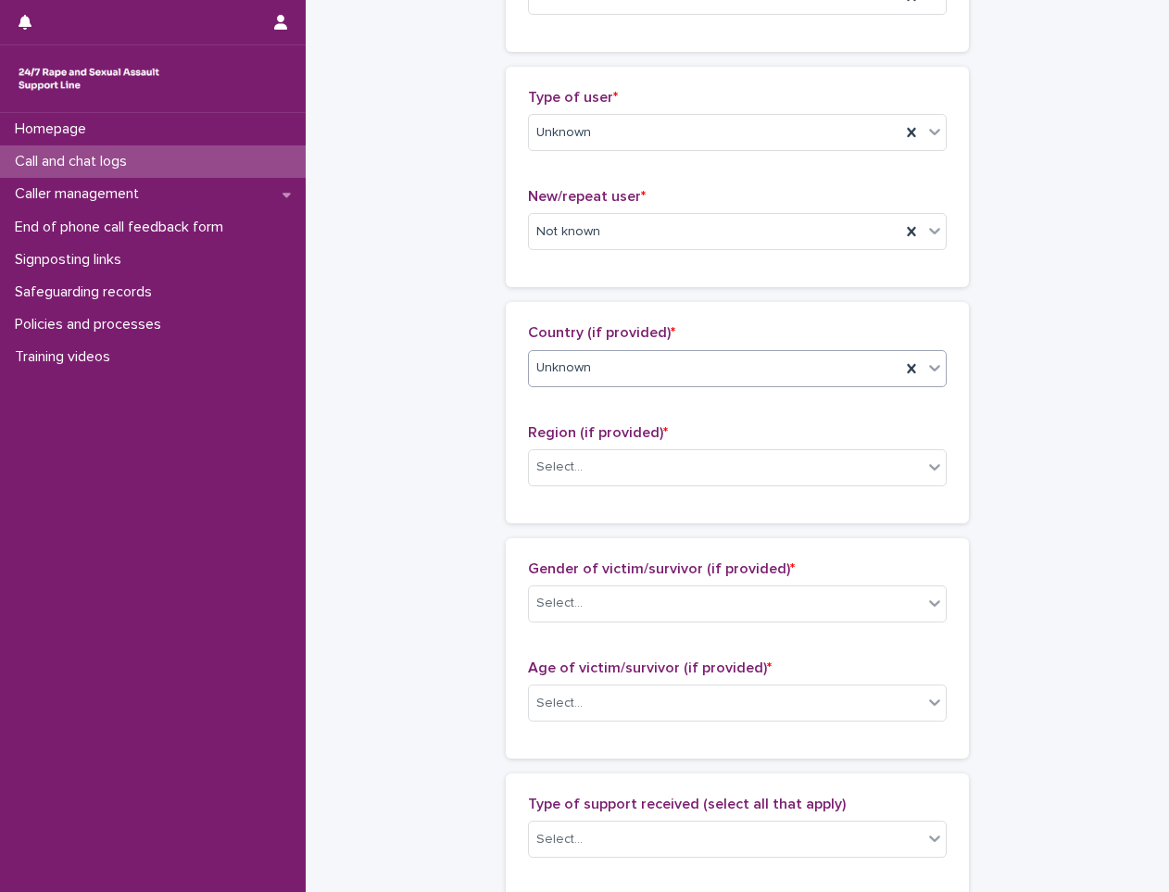
scroll to position [371, 0]
click at [622, 444] on div "Region (if provided) * Select..." at bounding box center [737, 461] width 419 height 77
click at [622, 453] on div "Select..." at bounding box center [726, 466] width 394 height 31
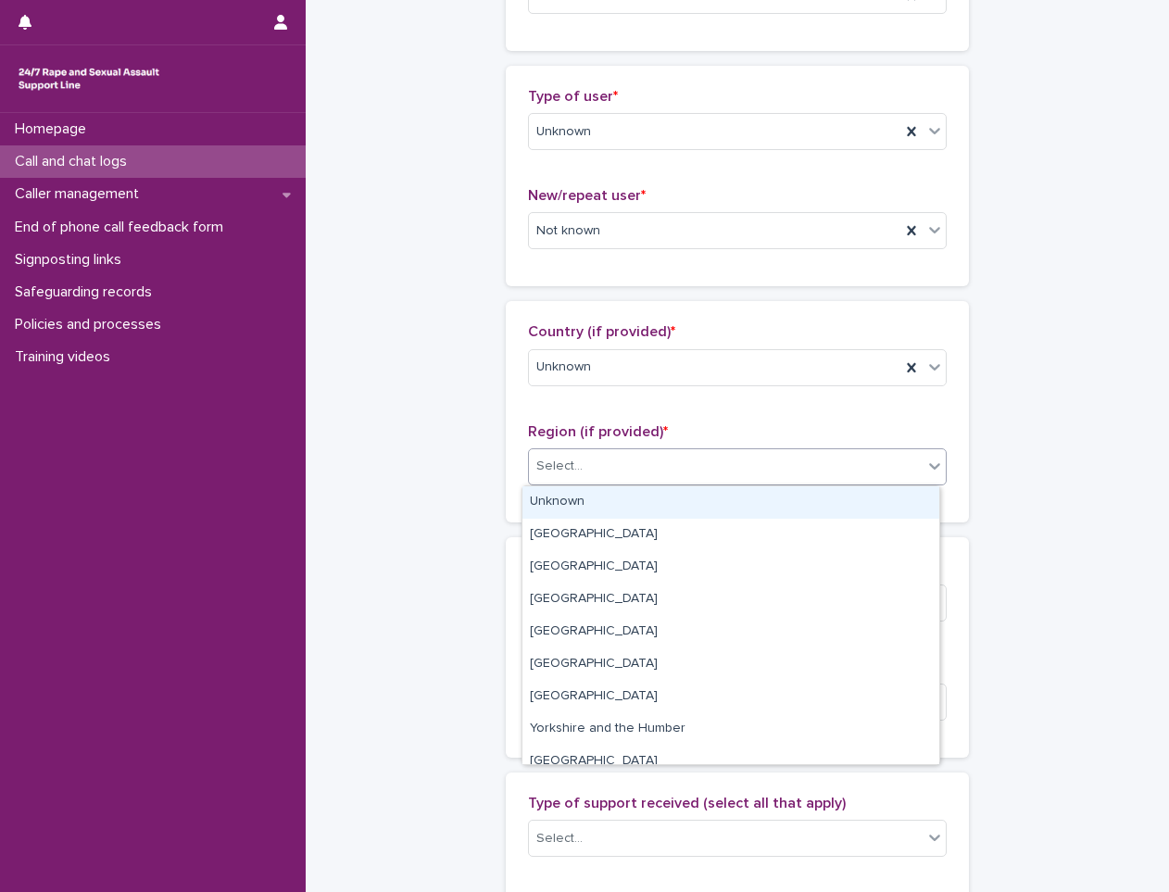
drag, startPoint x: 577, startPoint y: 503, endPoint x: 595, endPoint y: 545, distance: 45.3
click at [577, 504] on div "Unknown" at bounding box center [731, 502] width 417 height 32
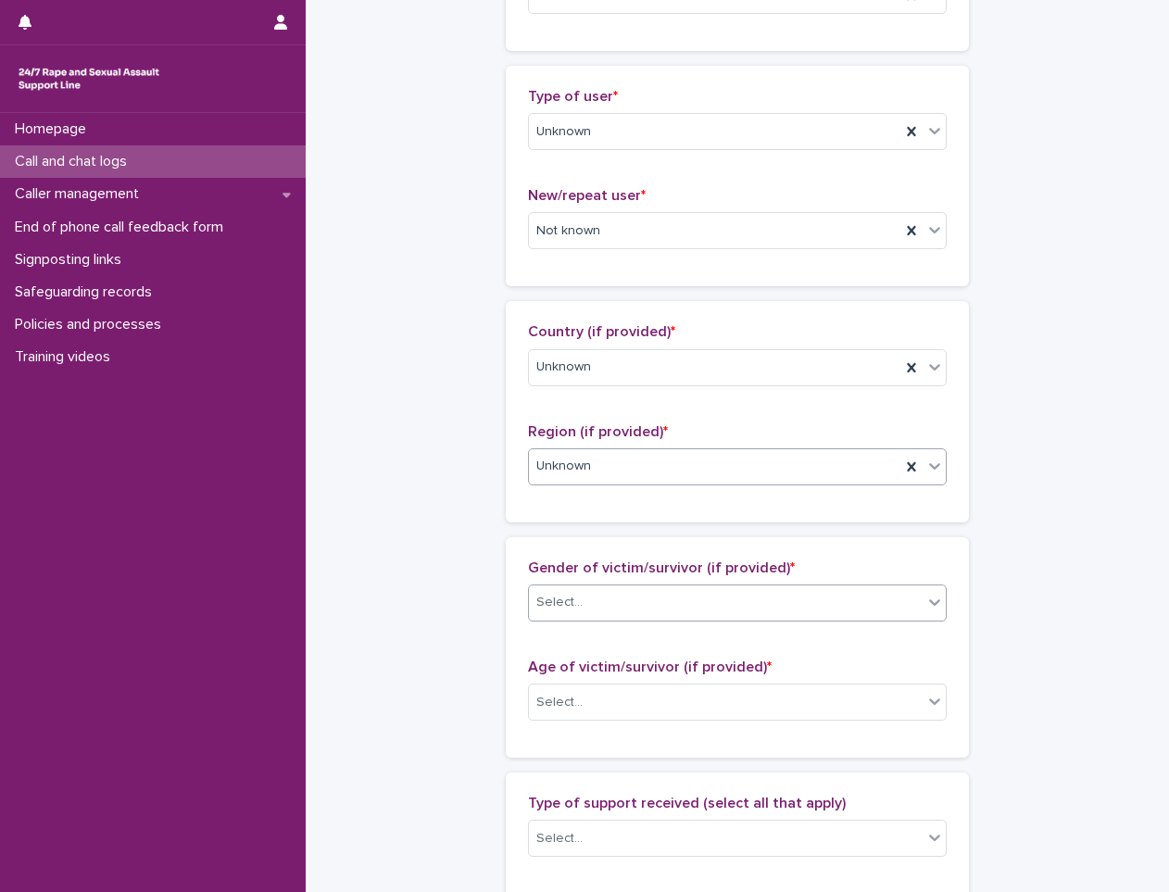
click at [591, 611] on div "Select..." at bounding box center [726, 602] width 394 height 31
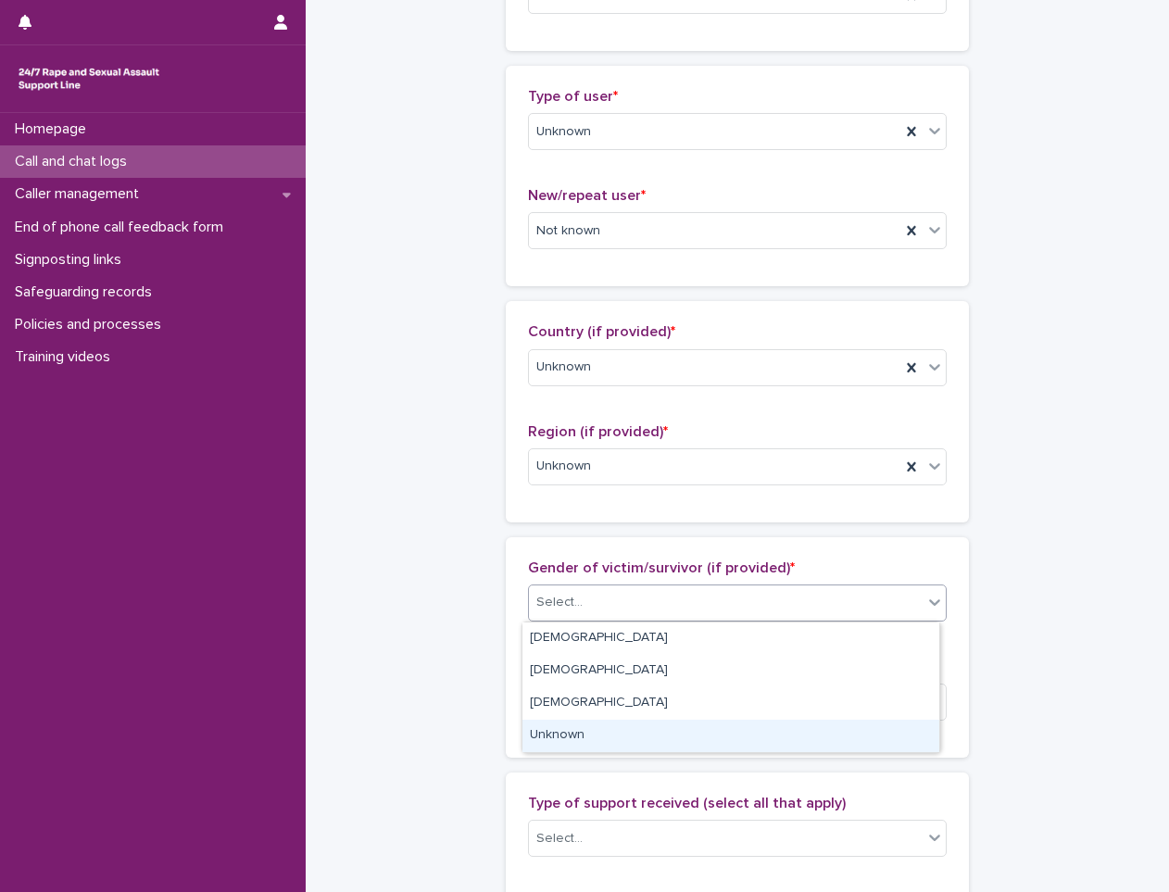
click at [577, 722] on div "Unknown" at bounding box center [731, 736] width 417 height 32
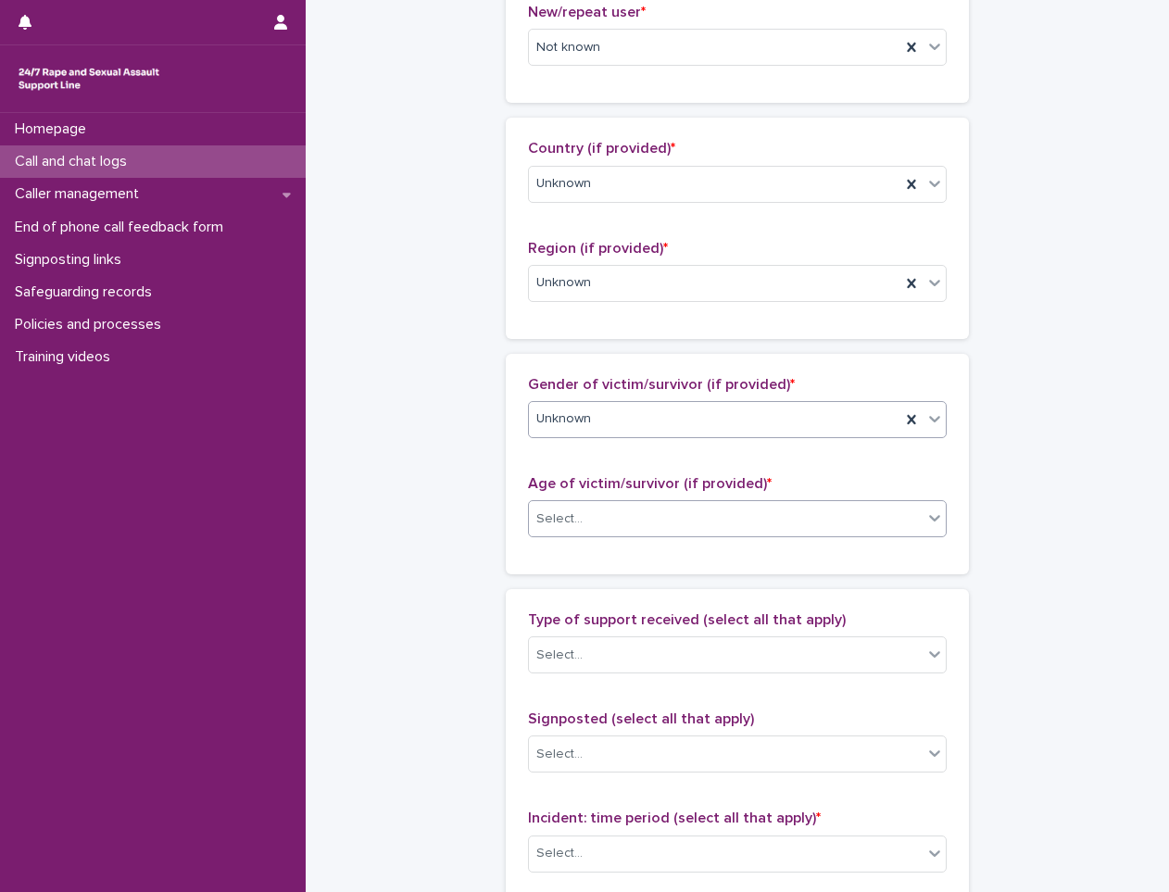
scroll to position [556, 0]
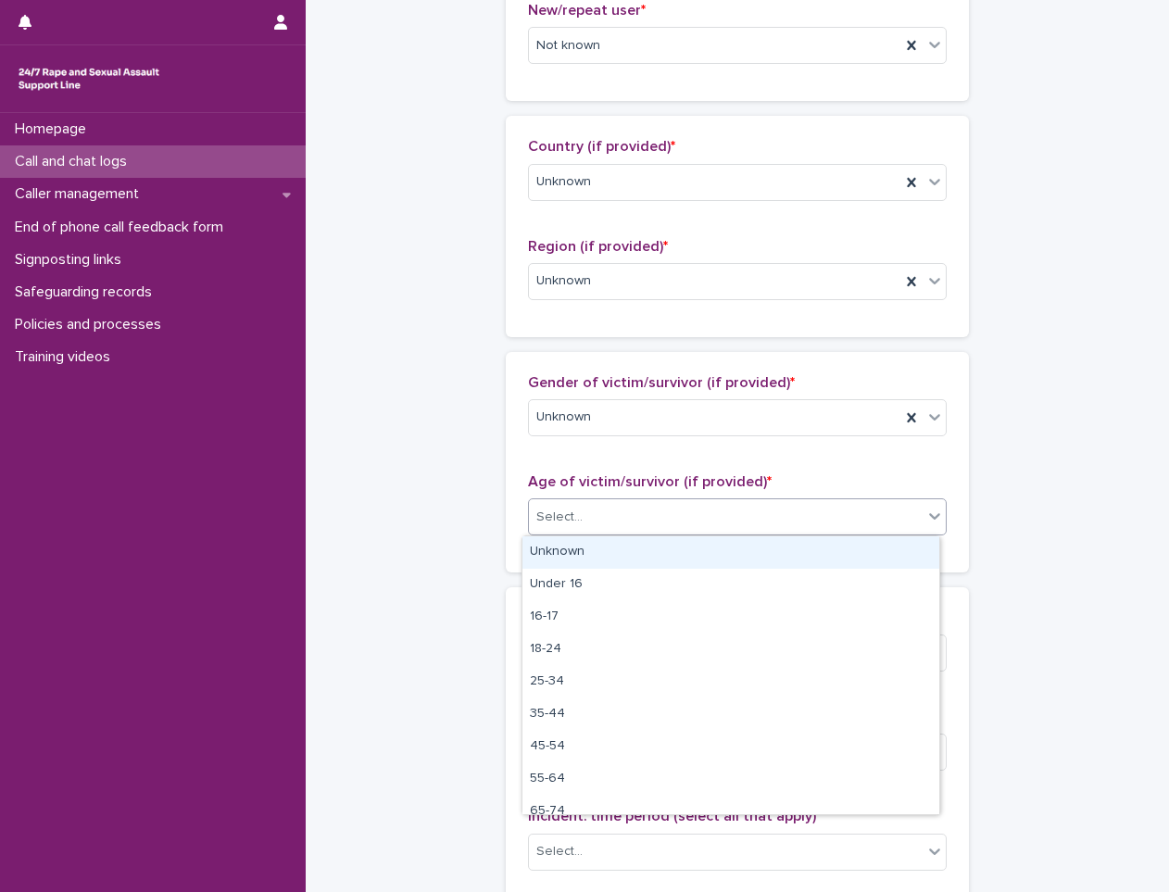
click at [612, 519] on div "Select..." at bounding box center [726, 517] width 394 height 31
click at [593, 557] on div "Unknown" at bounding box center [731, 553] width 417 height 32
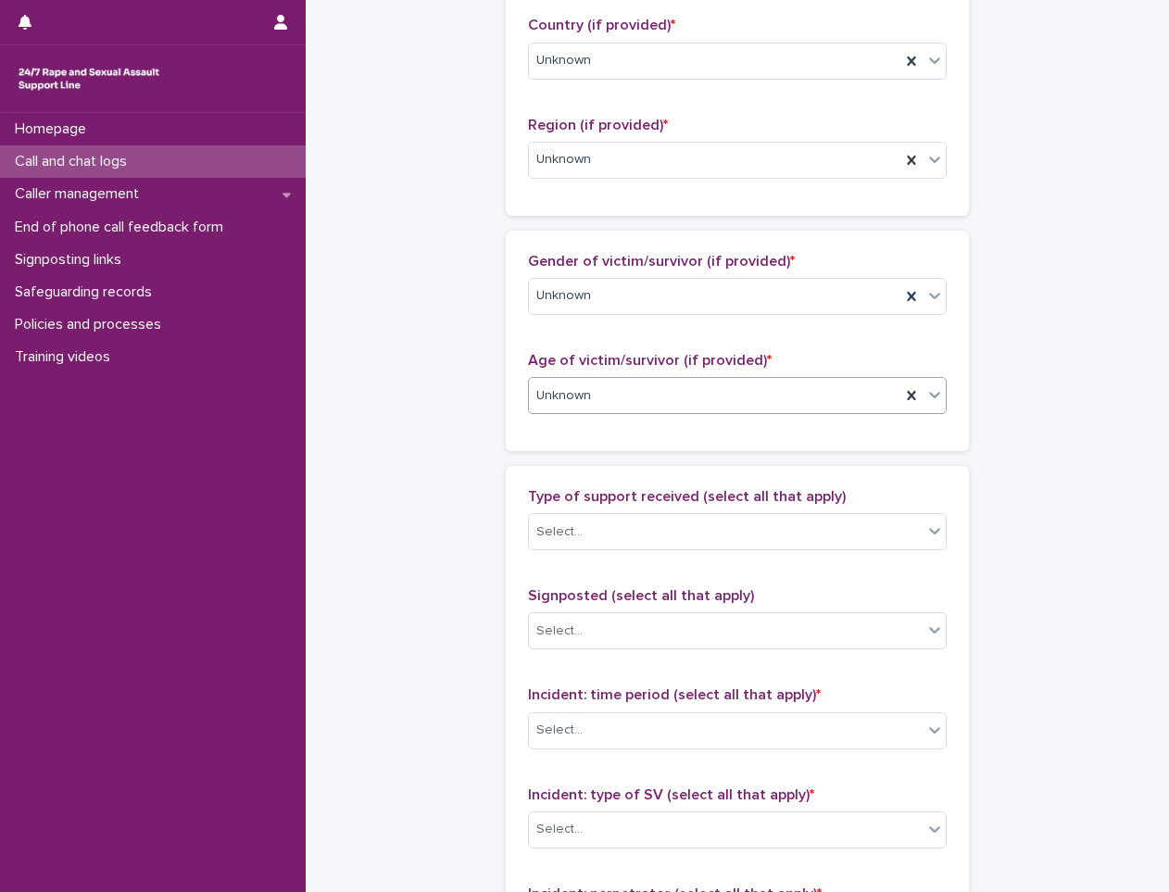
scroll to position [741, 0]
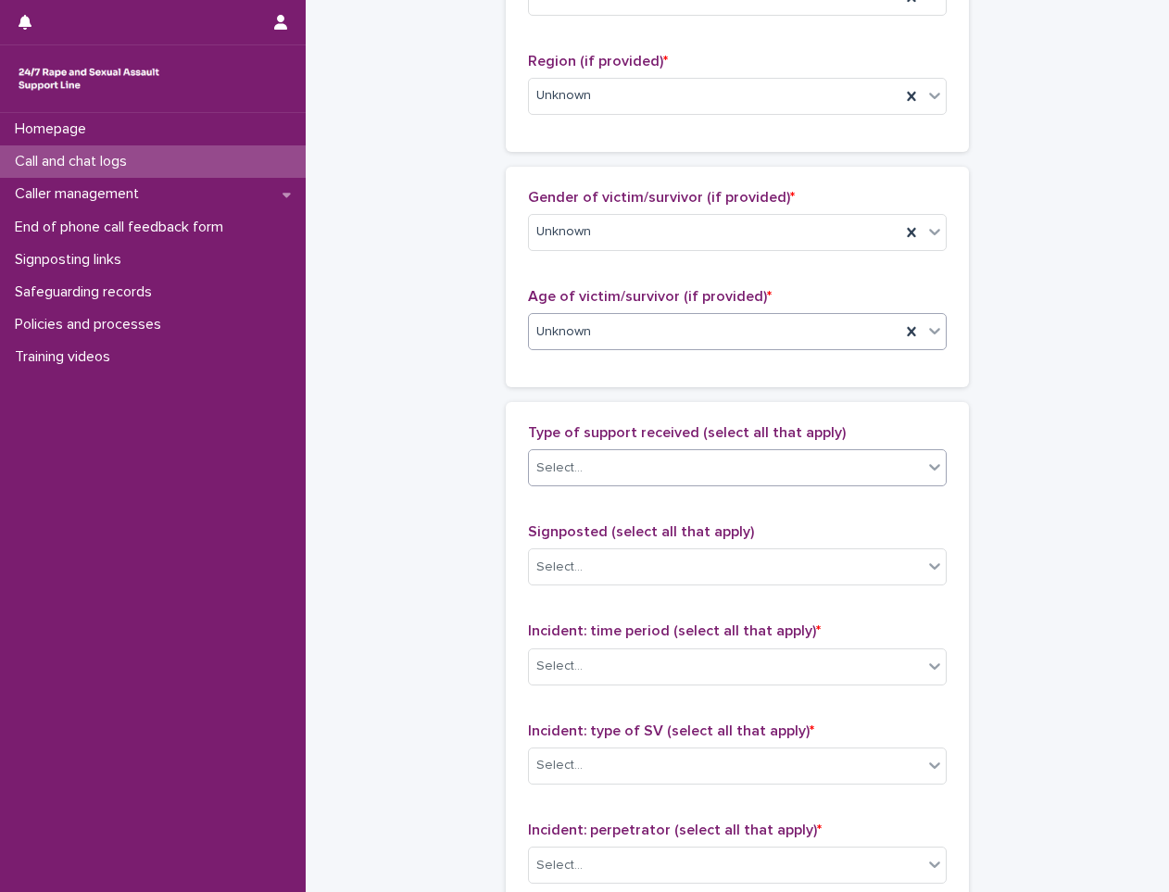
click at [613, 460] on div "Select..." at bounding box center [726, 468] width 394 height 31
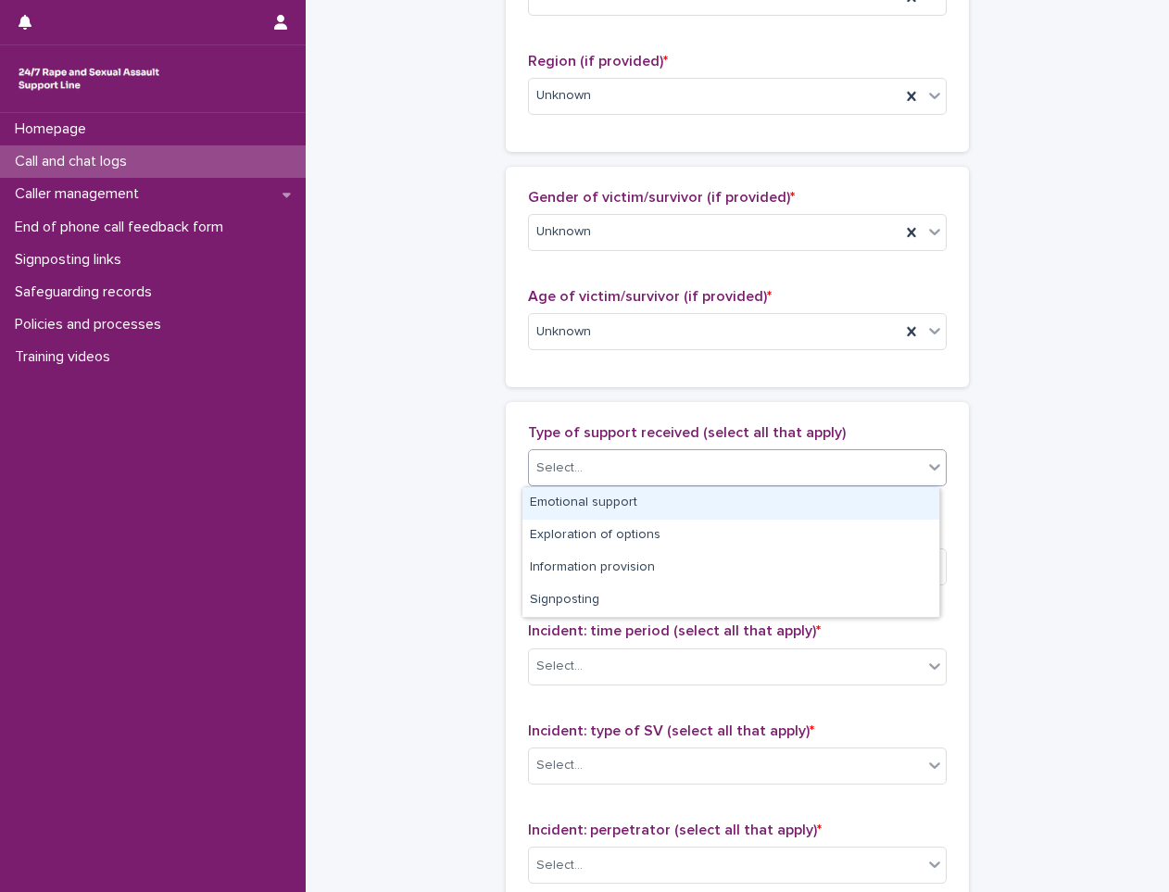
click at [595, 500] on div "Emotional support" at bounding box center [731, 503] width 417 height 32
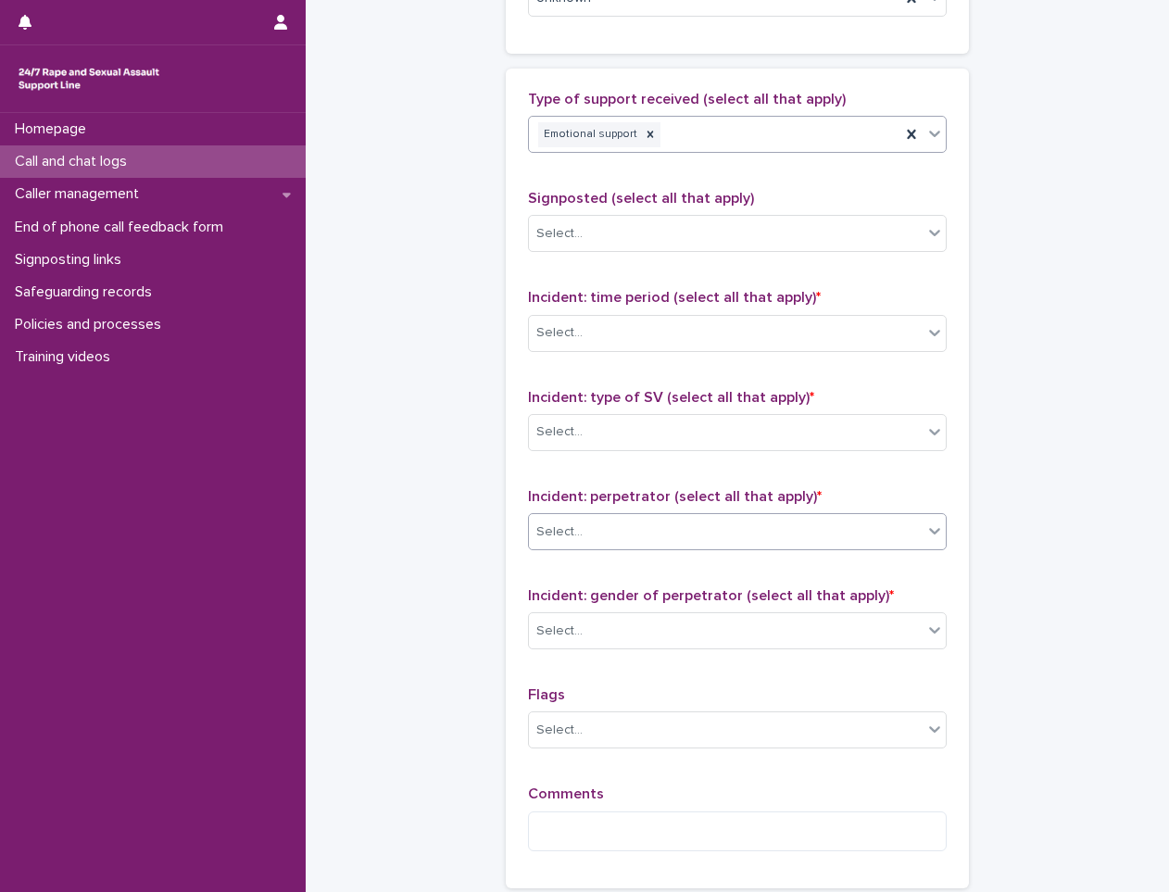
scroll to position [1112, 0]
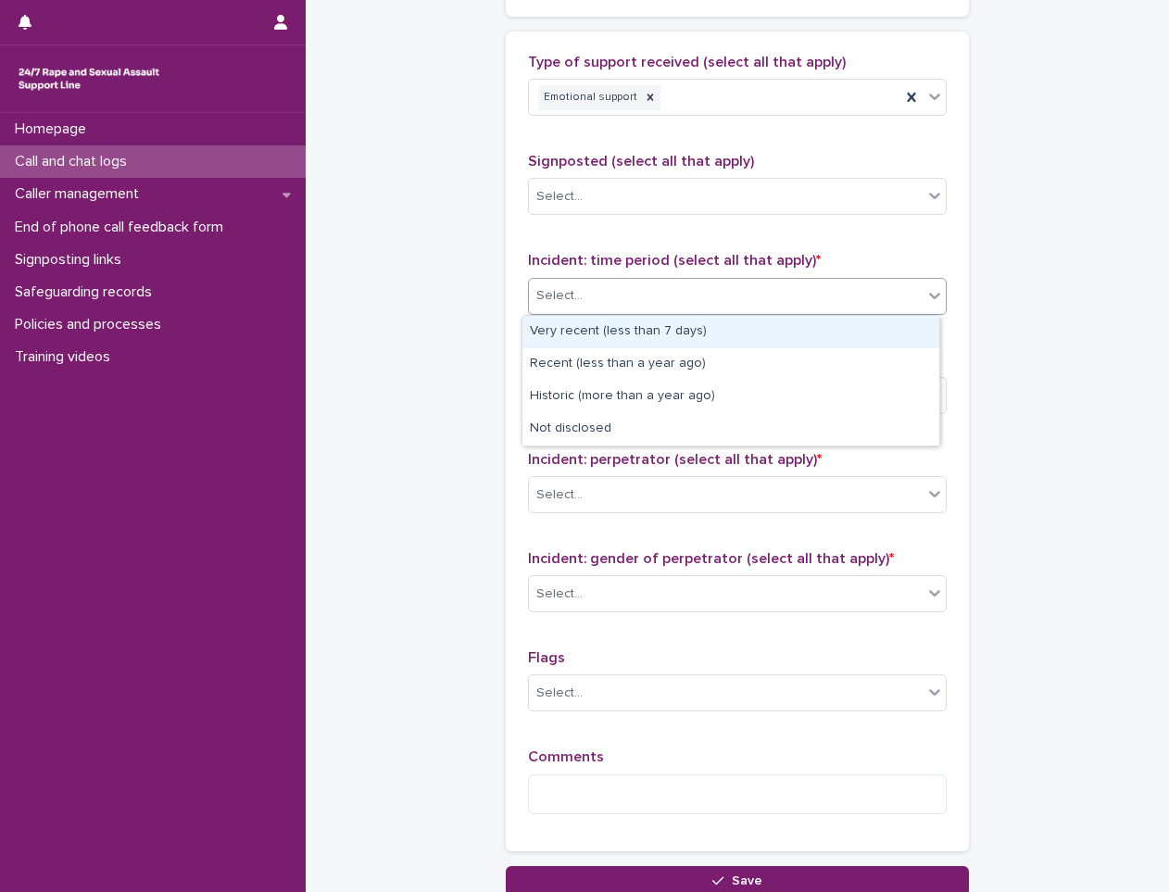
click at [613, 280] on div "Select..." at bounding box center [737, 296] width 419 height 37
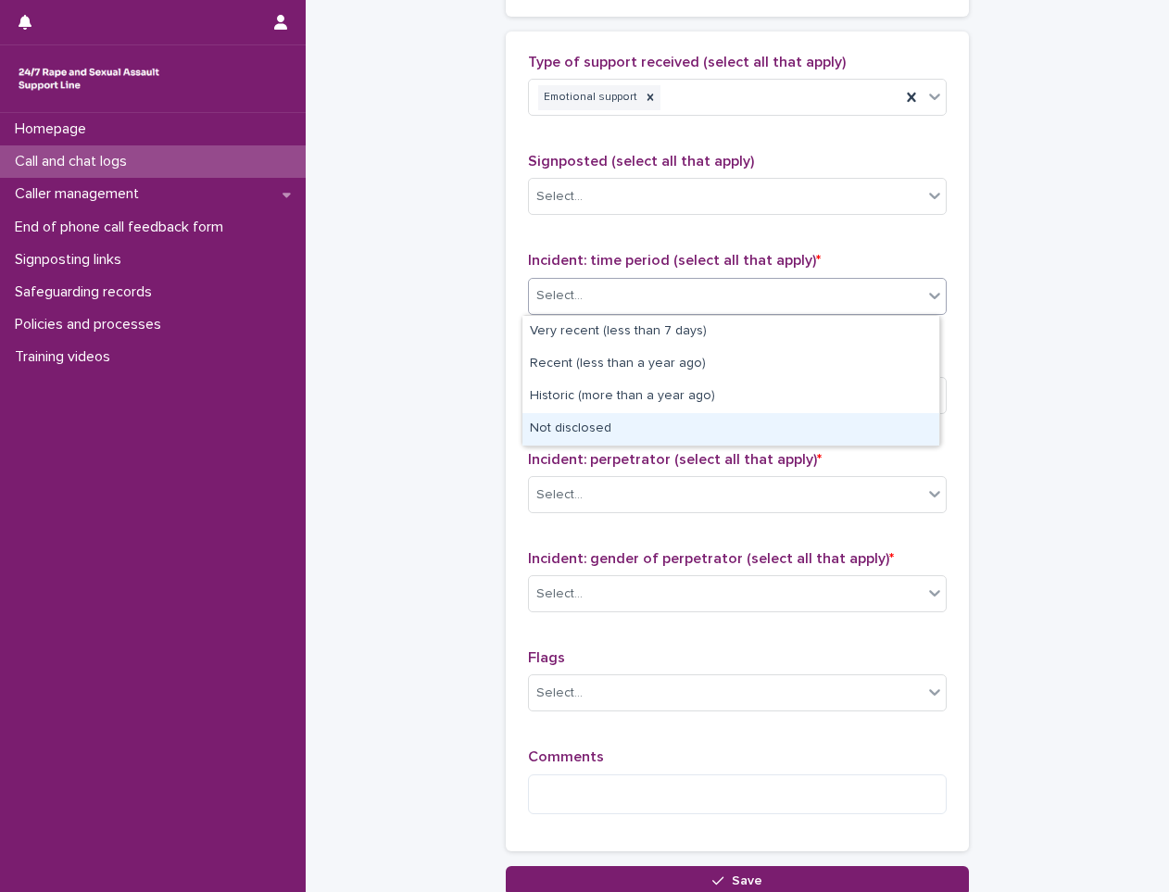
click at [599, 426] on div "Not disclosed" at bounding box center [731, 429] width 417 height 32
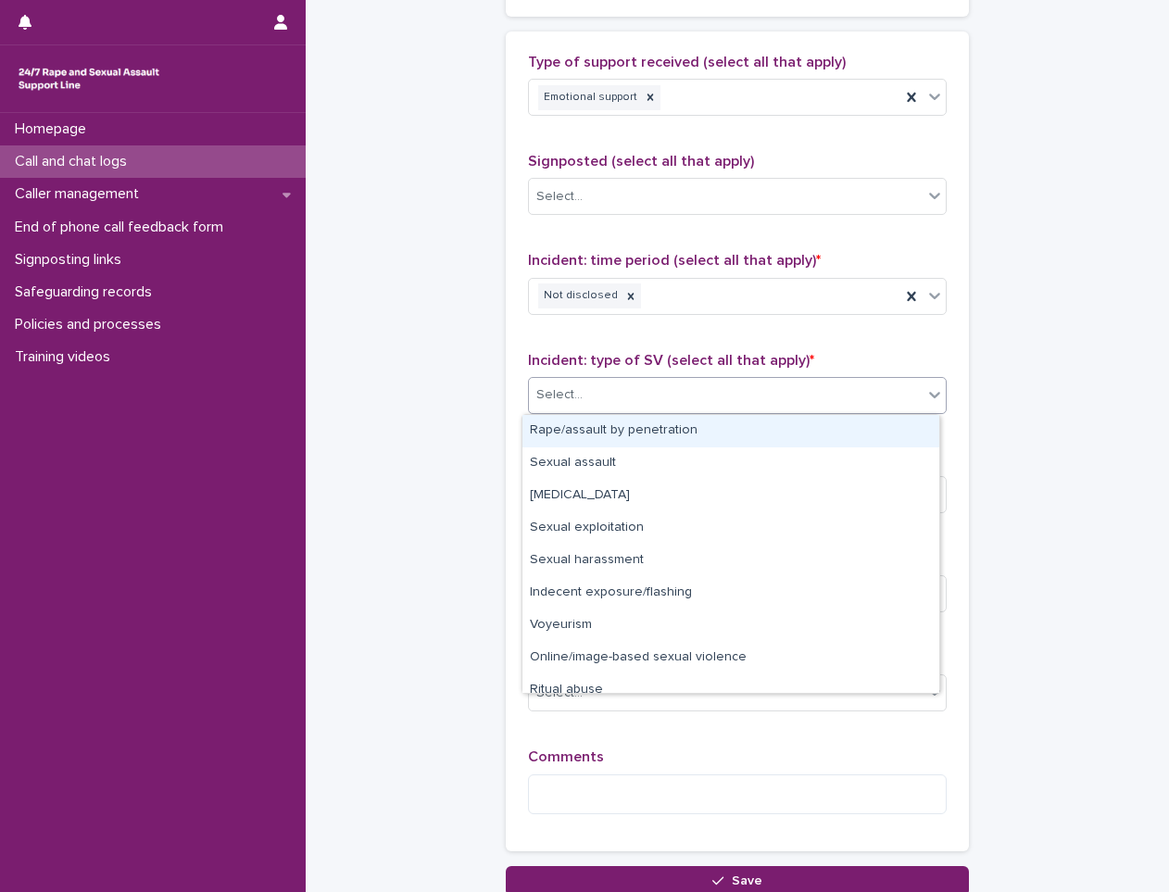
click at [735, 391] on div "Select..." at bounding box center [726, 395] width 394 height 31
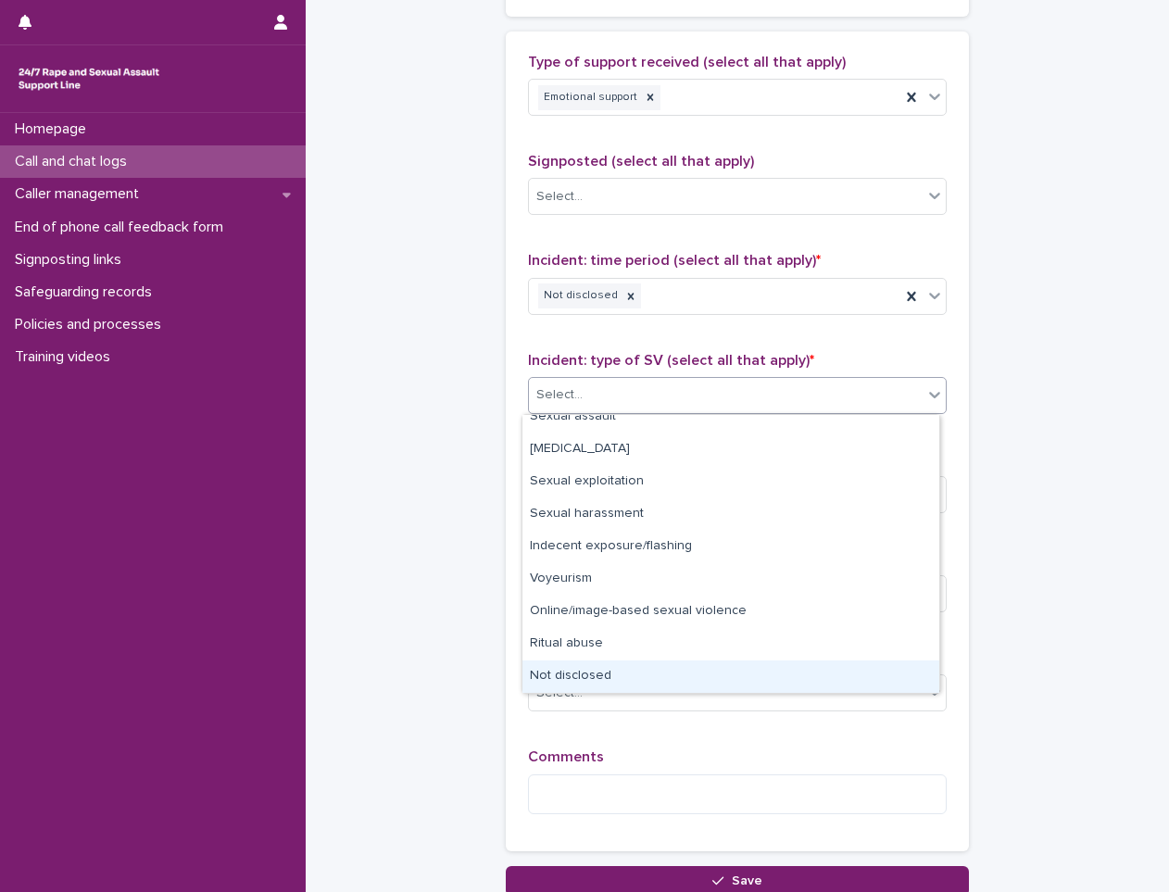
click at [638, 678] on div "Not disclosed" at bounding box center [731, 677] width 417 height 32
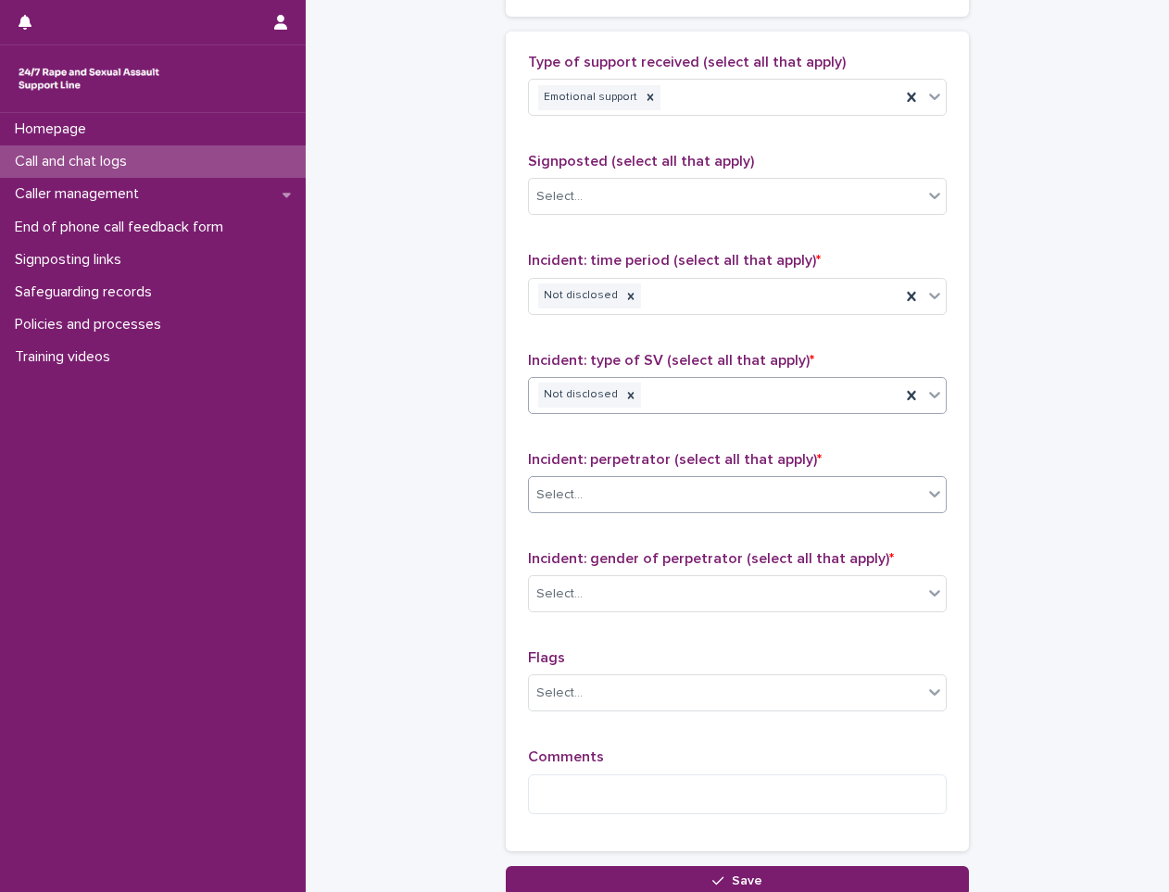
click at [653, 500] on div "Select..." at bounding box center [726, 495] width 394 height 31
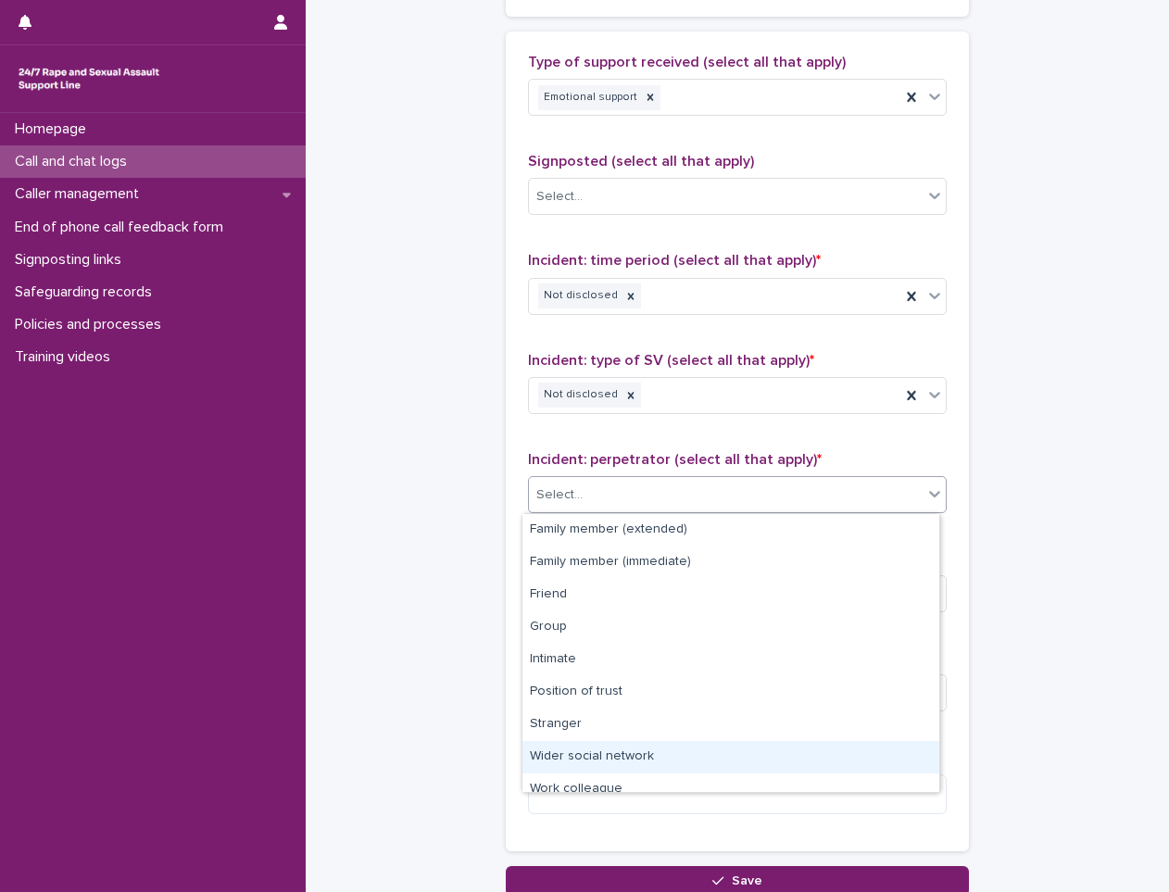
scroll to position [79, 0]
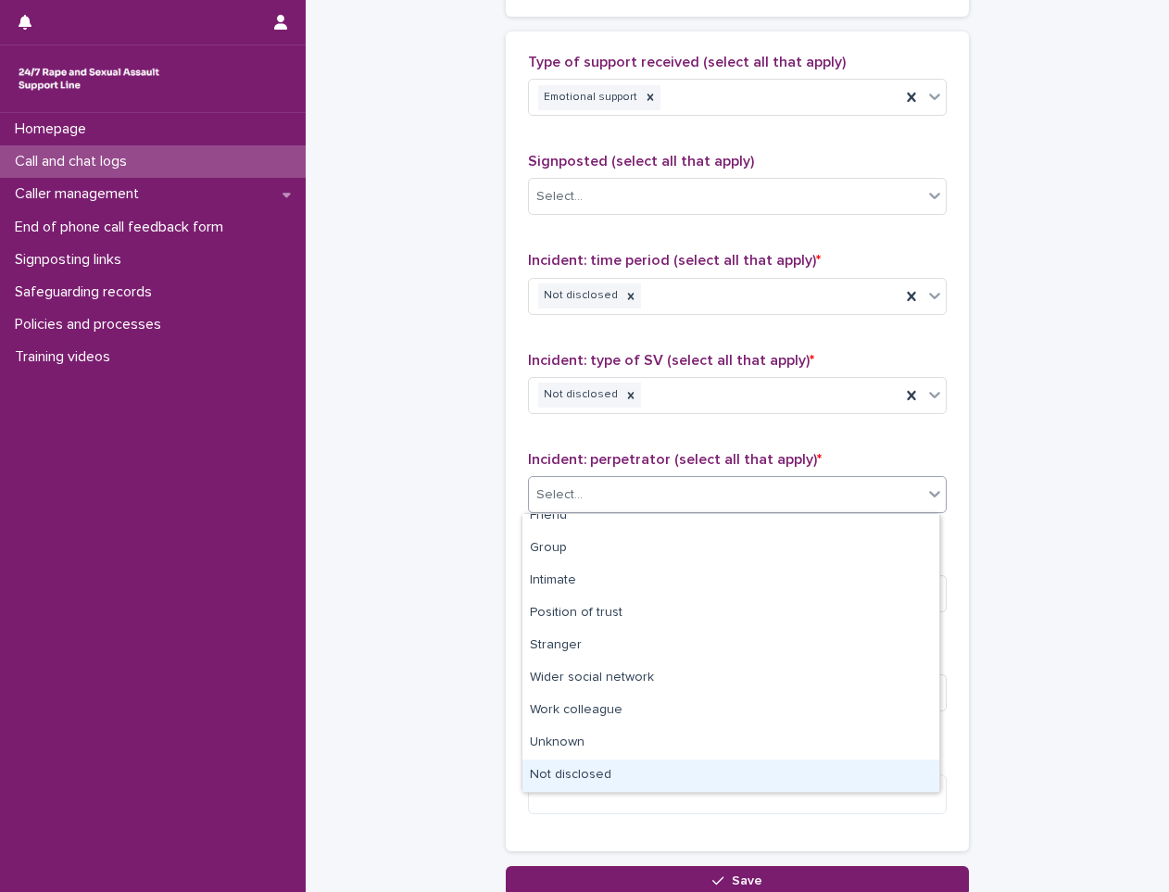
click at [587, 778] on div "Not disclosed" at bounding box center [731, 776] width 417 height 32
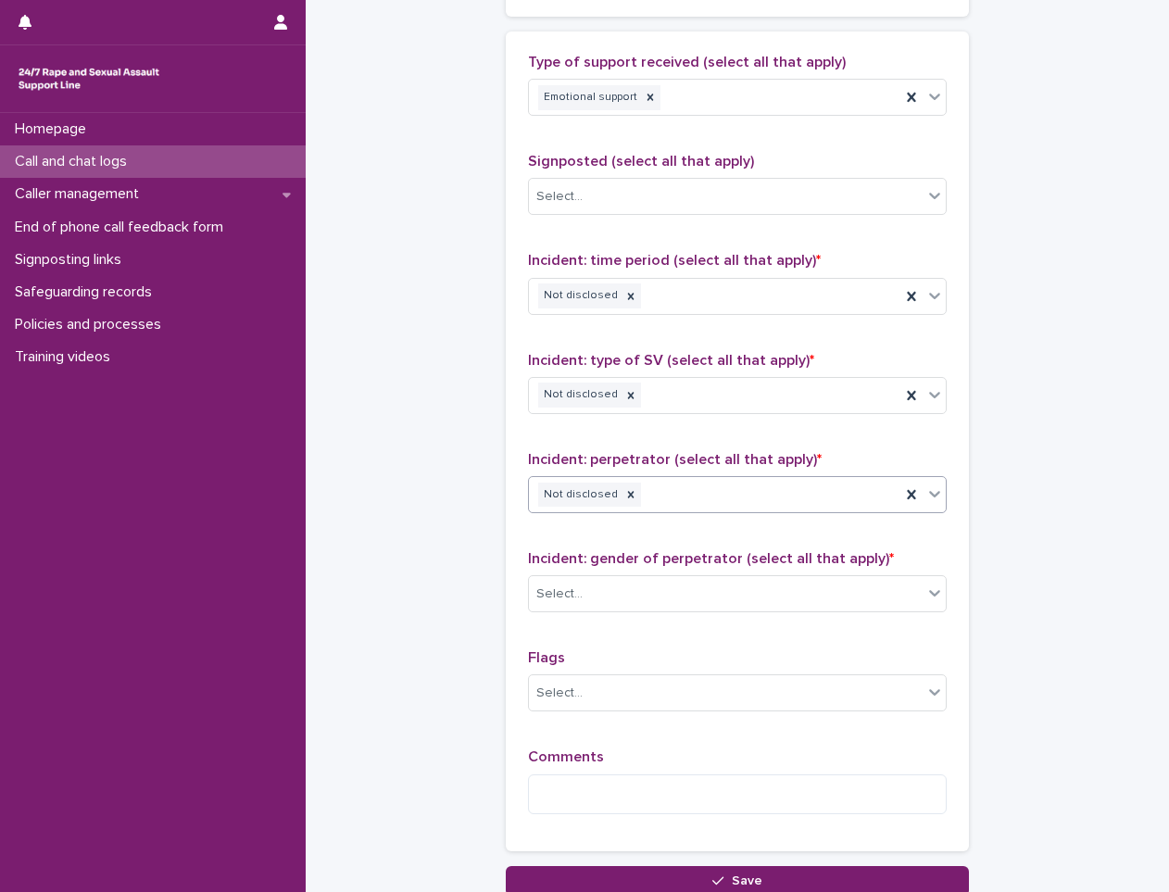
click at [620, 563] on span "Incident: gender of perpetrator (select all that apply) *" at bounding box center [711, 558] width 366 height 15
click at [618, 584] on div "Select..." at bounding box center [726, 594] width 394 height 31
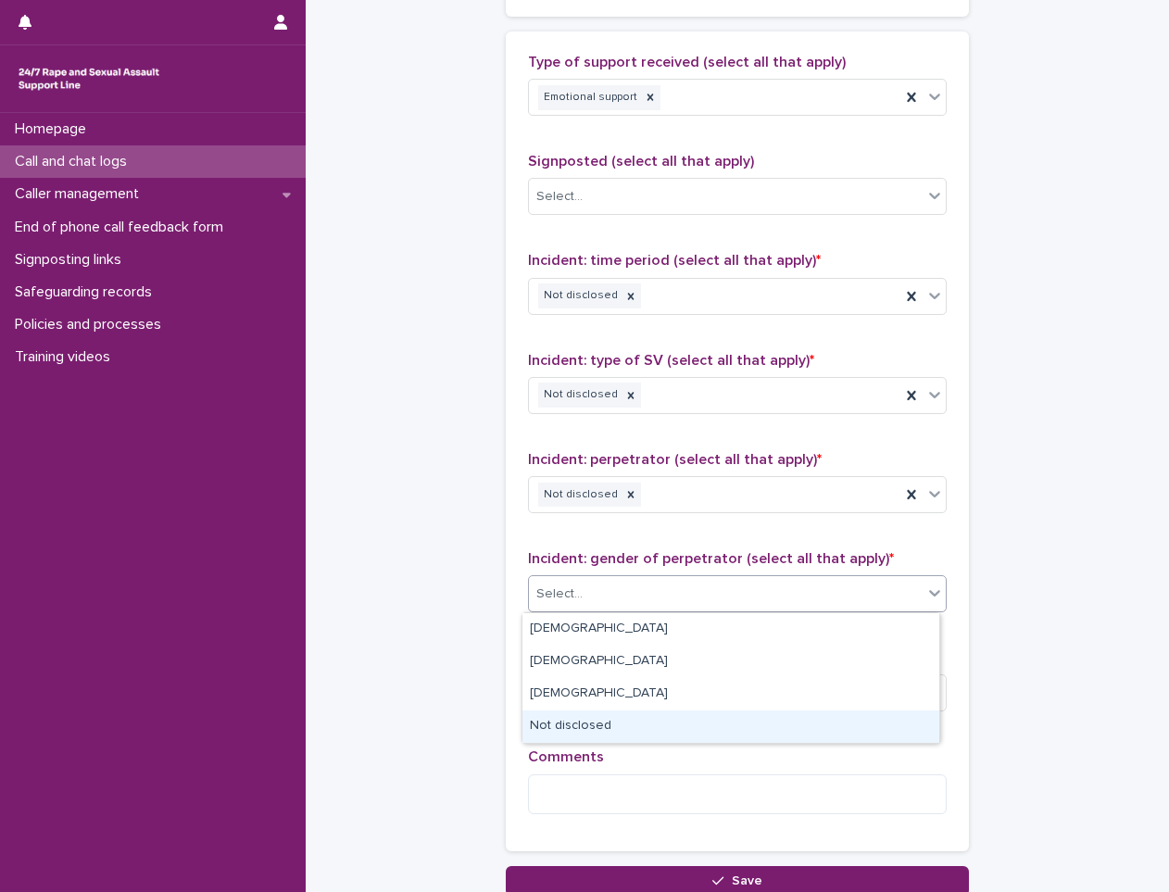
click at [588, 730] on div "Not disclosed" at bounding box center [731, 727] width 417 height 32
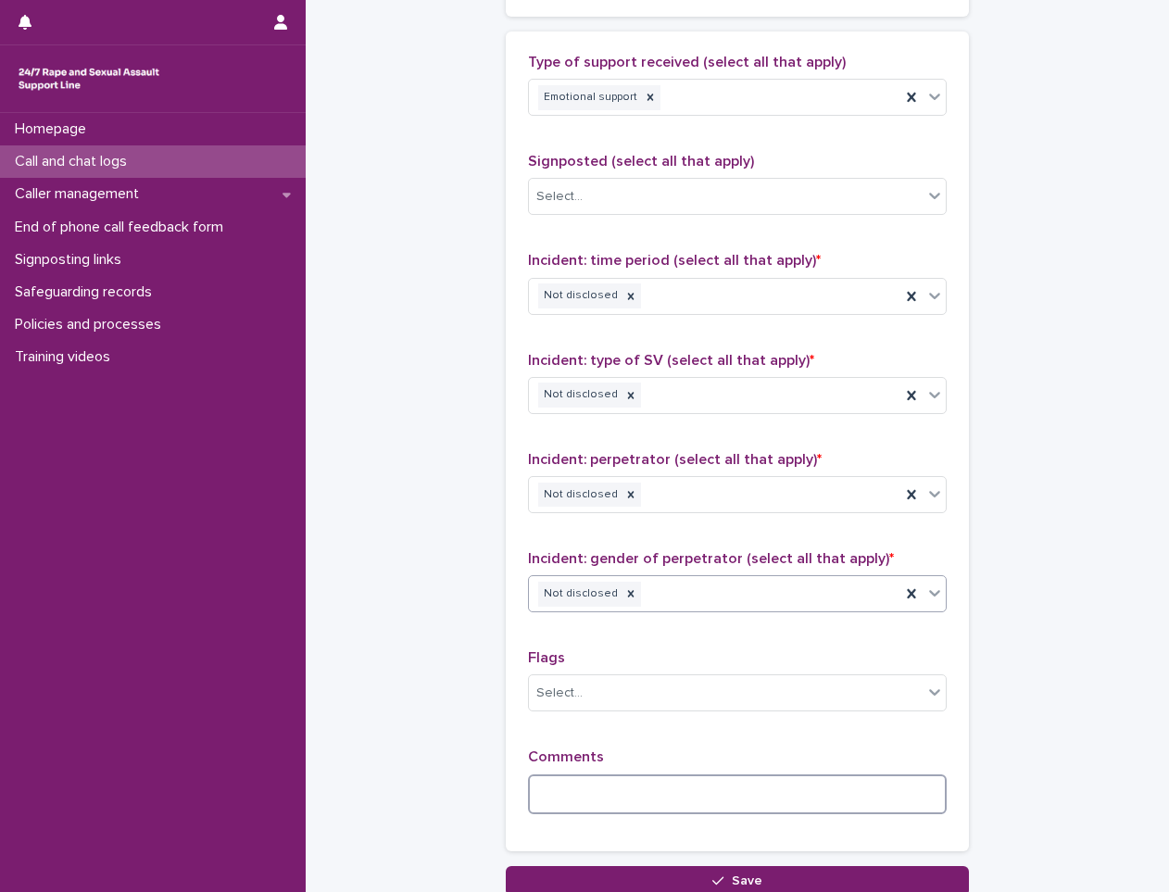
drag, startPoint x: 577, startPoint y: 780, endPoint x: 568, endPoint y: 782, distance: 9.4
click at [577, 781] on textarea at bounding box center [737, 795] width 419 height 40
drag, startPoint x: 845, startPoint y: 797, endPoint x: 742, endPoint y: 805, distance: 103.2
click at [742, 805] on textarea "**********" at bounding box center [737, 795] width 419 height 40
paste textarea "**********"
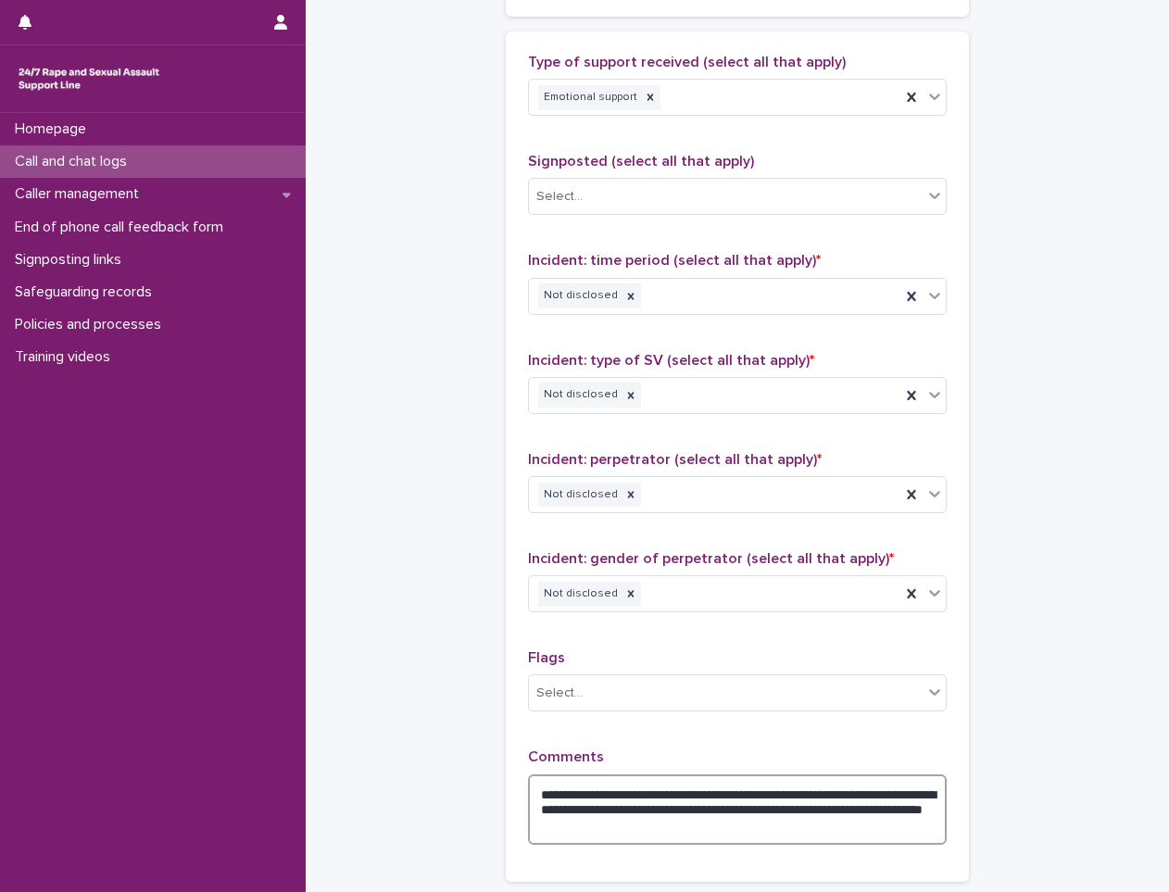
click at [562, 831] on textarea "**********" at bounding box center [737, 810] width 419 height 70
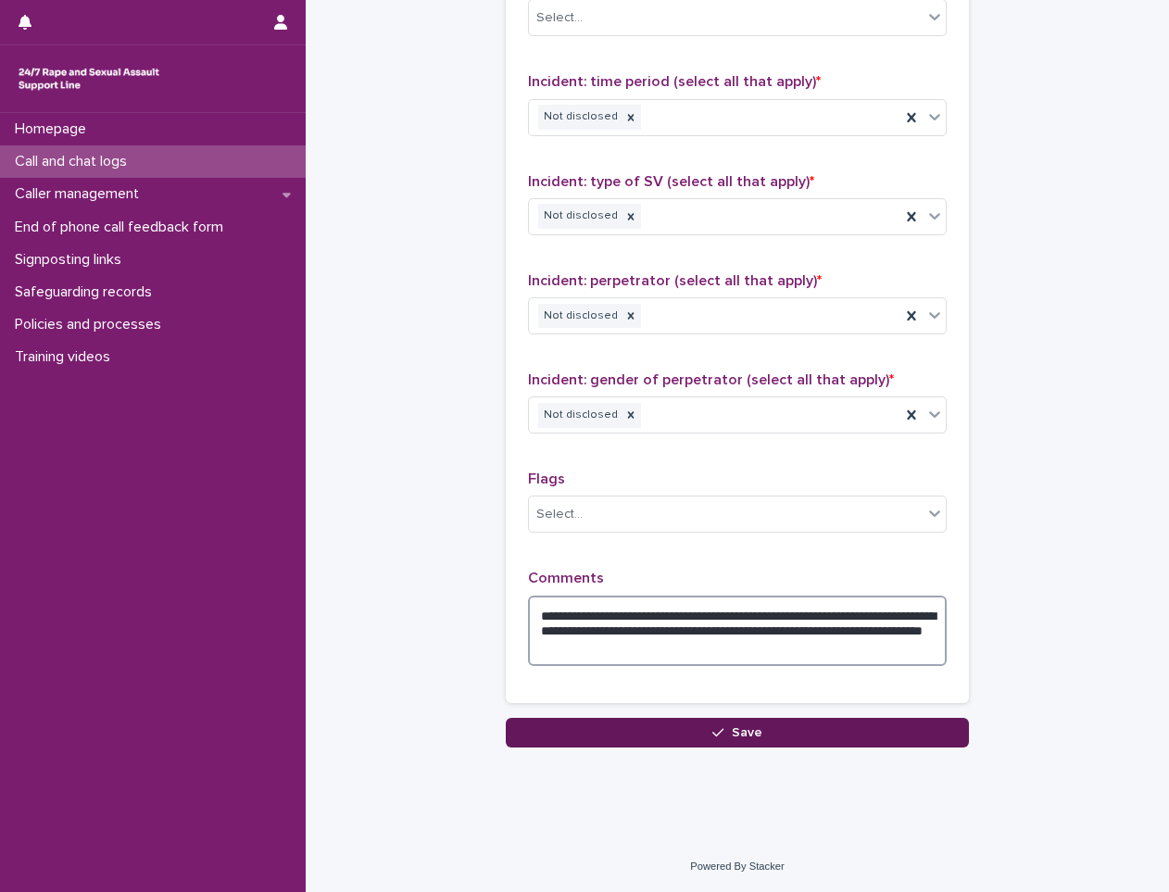
type textarea "**********"
click at [740, 736] on span "Save" at bounding box center [747, 732] width 31 height 13
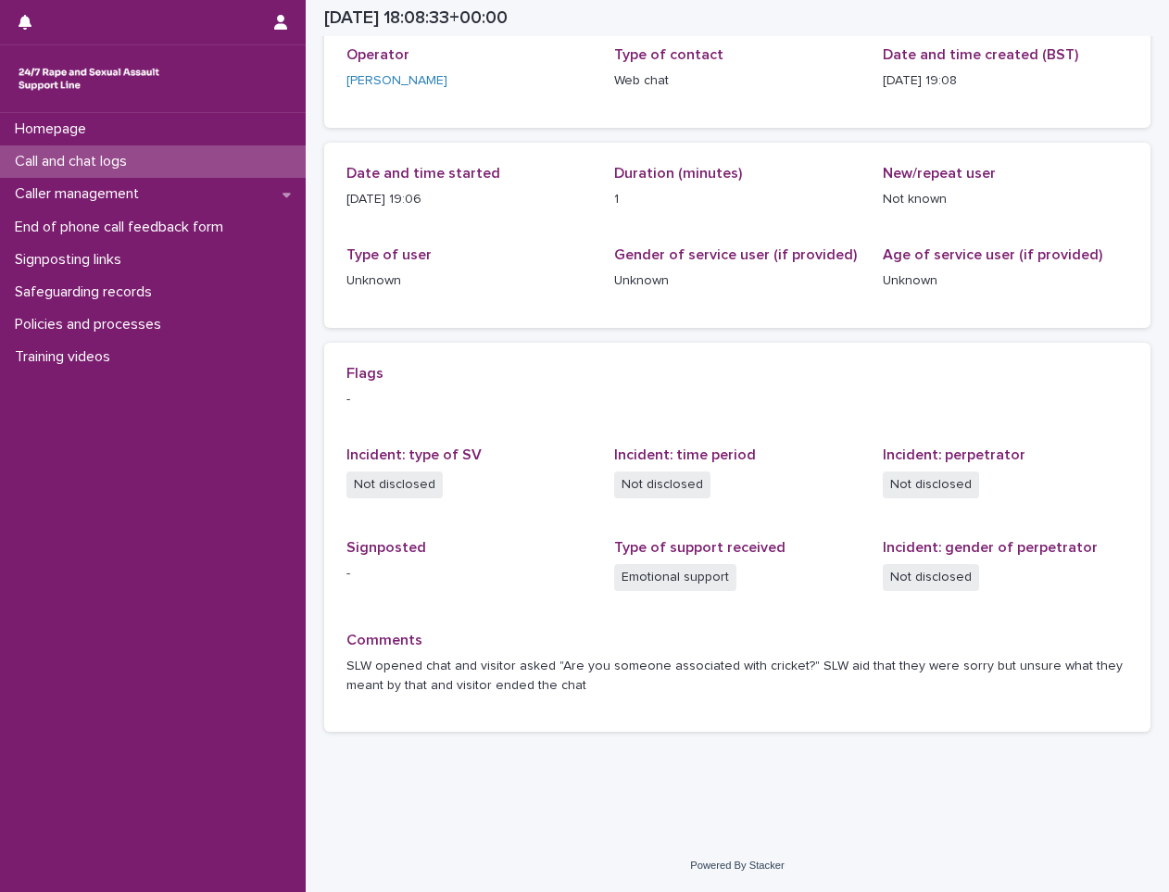
scroll to position [111, 0]
click at [249, 168] on div "Call and chat logs" at bounding box center [153, 161] width 306 height 32
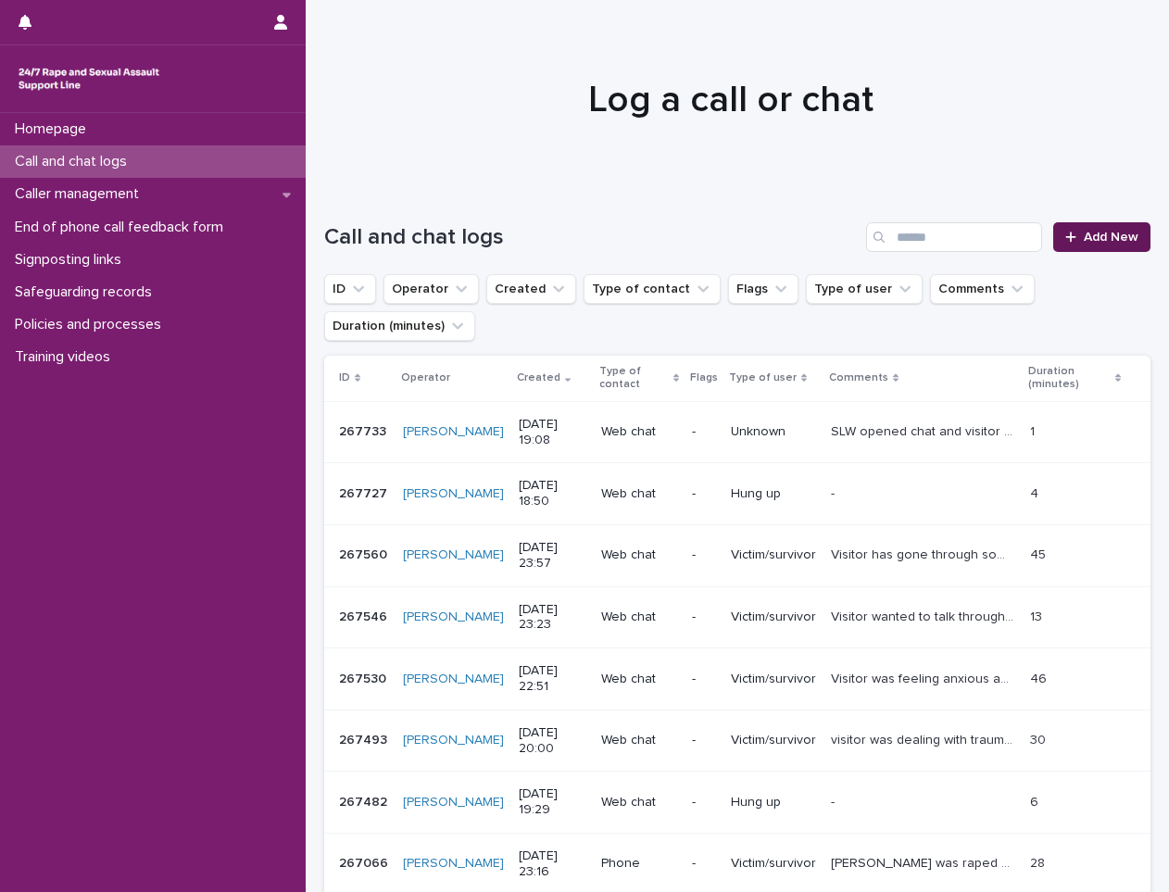
click at [1095, 222] on link "Add New" at bounding box center [1102, 237] width 97 height 30
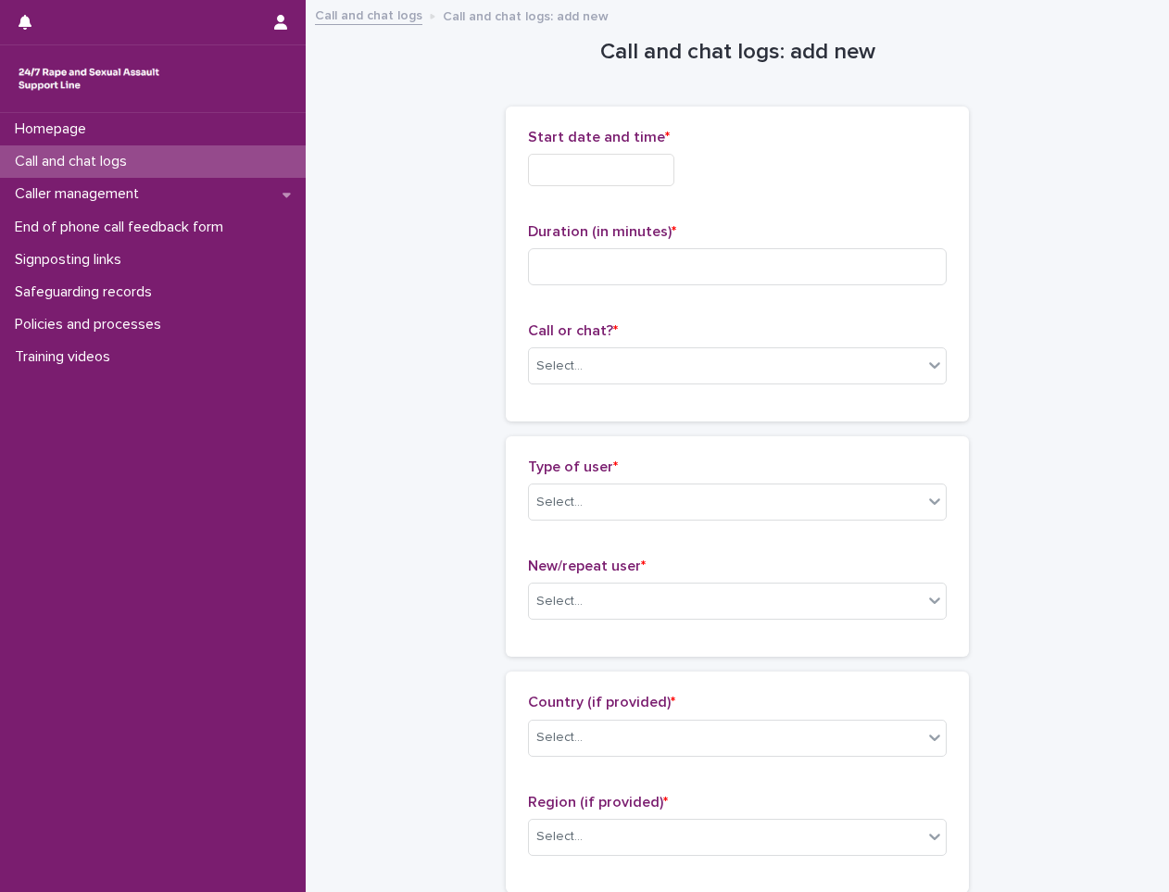
click at [646, 150] on div "Start date and time *" at bounding box center [737, 165] width 419 height 72
click at [644, 169] on input "text" at bounding box center [601, 170] width 146 height 32
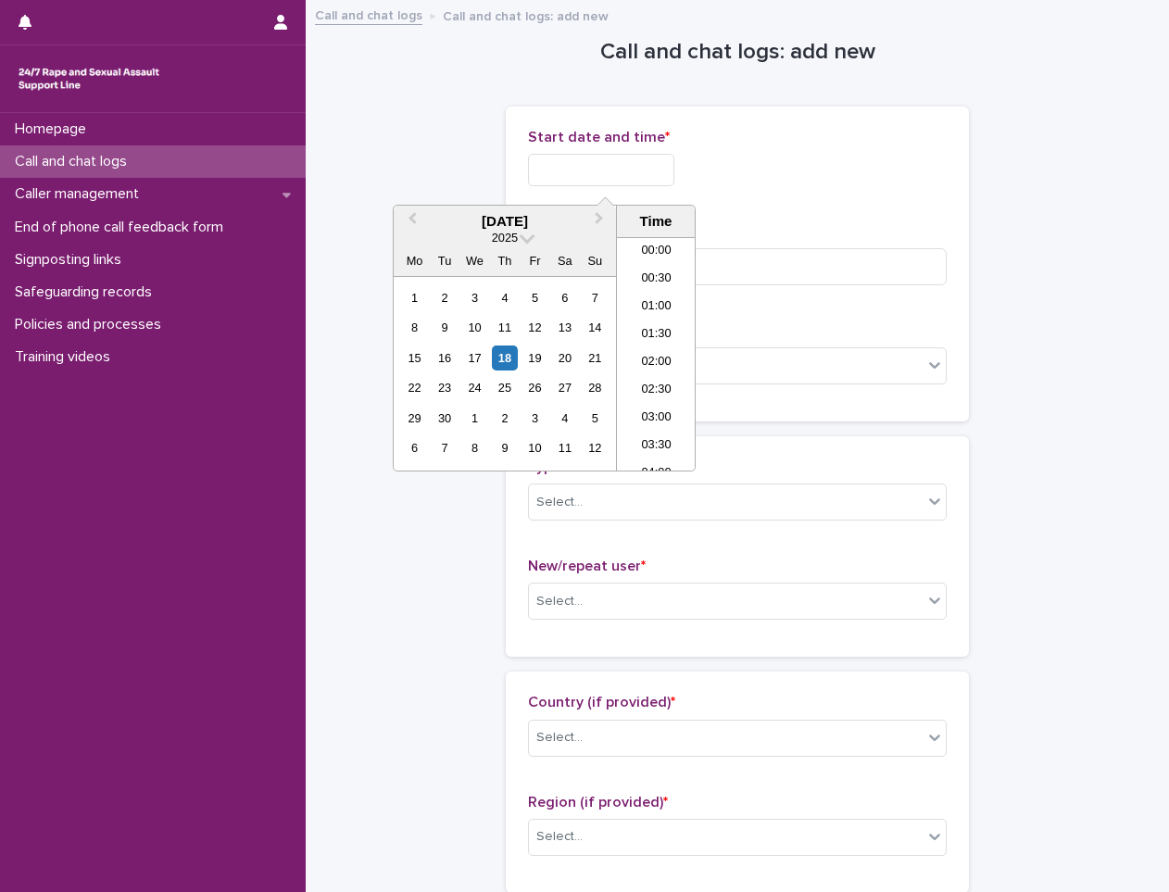
scroll to position [954, 0]
